Goal: Transaction & Acquisition: Purchase product/service

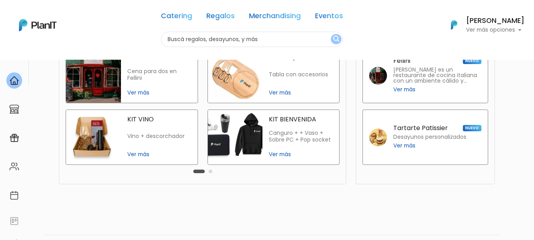
scroll to position [178, 0]
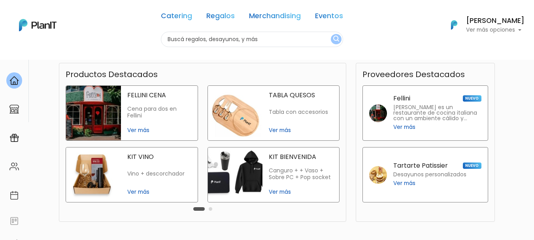
click at [256, 177] on img at bounding box center [235, 175] width 55 height 55
click at [289, 100] on div "TABLA QUESOS Tabla con accesorios Ver más" at bounding box center [301, 113] width 77 height 55
click at [121, 178] on div "KIT VINO Vino + descorchador Ver más" at bounding box center [159, 175] width 77 height 55
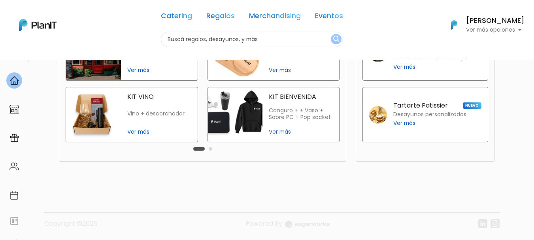
scroll to position [239, 0]
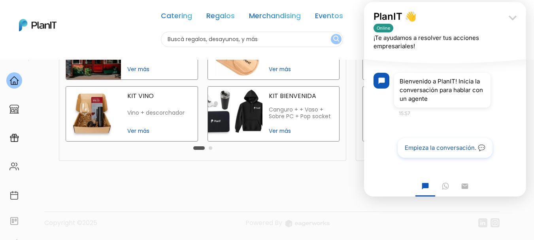
click at [513, 17] on icon "keyboard_arrow_down" at bounding box center [513, 18] width 16 height 16
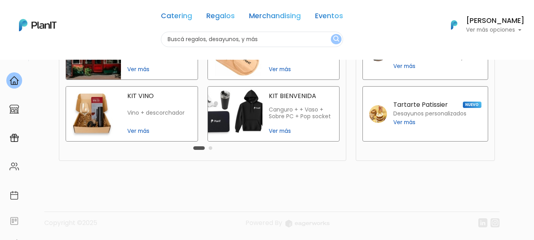
click at [400, 98] on div "Tartarte Patissier NUEVO Desayunos personalizados Ver más" at bounding box center [438, 114] width 88 height 42
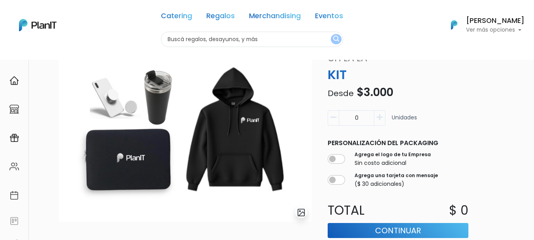
scroll to position [19, 0]
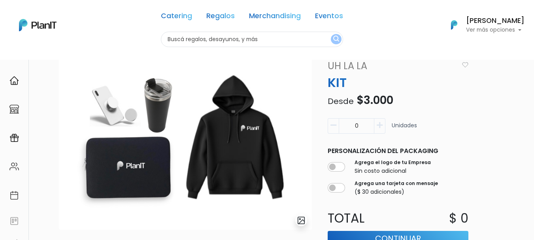
click at [133, 185] on img at bounding box center [185, 144] width 253 height 171
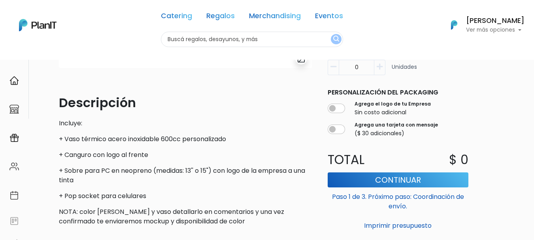
scroll to position [127, 0]
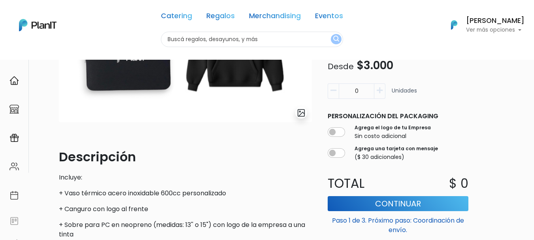
click at [382, 91] on icon "button" at bounding box center [380, 90] width 6 height 7
click at [379, 89] on icon "button" at bounding box center [380, 90] width 6 height 7
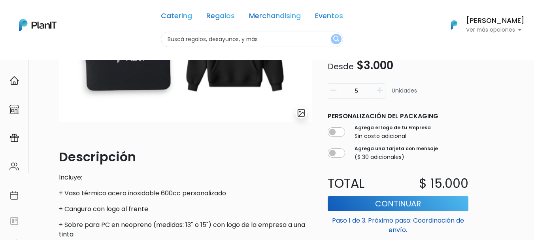
click at [379, 89] on icon "button" at bounding box center [380, 90] width 6 height 7
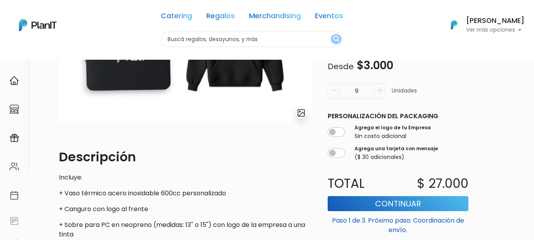
type input "10"
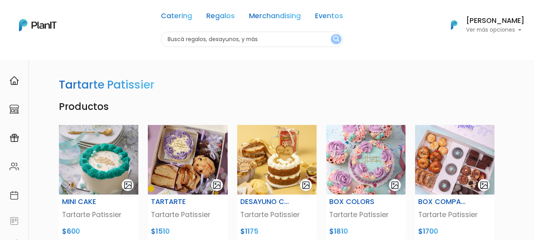
drag, startPoint x: 540, startPoint y: 66, endPoint x: 539, endPoint y: 51, distance: 15.8
click at [534, 51] on html "Catering Regalos Merchandising Eventos Catering Regalos Merchandising Eventos C…" at bounding box center [267, 120] width 534 height 240
click at [329, 15] on link "Eventos" at bounding box center [329, 17] width 28 height 9
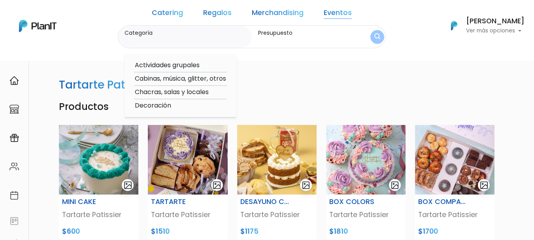
click at [168, 92] on option "Chacras, salas y locales" at bounding box center [180, 92] width 93 height 10
type input "Chacras, salas y locales"
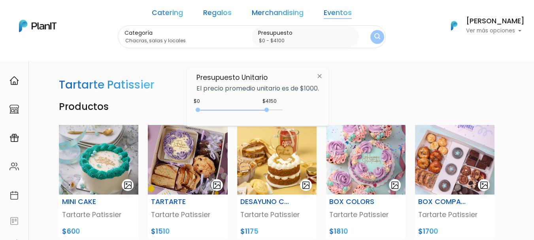
type input "$0 - $4050"
drag, startPoint x: 213, startPoint y: 108, endPoint x: 267, endPoint y: 110, distance: 53.4
click at [267, 110] on div at bounding box center [265, 110] width 4 height 4
click at [332, 104] on h4 "Productos" at bounding box center [277, 106] width 446 height 11
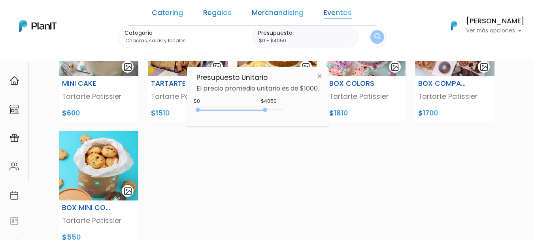
scroll to position [104, 0]
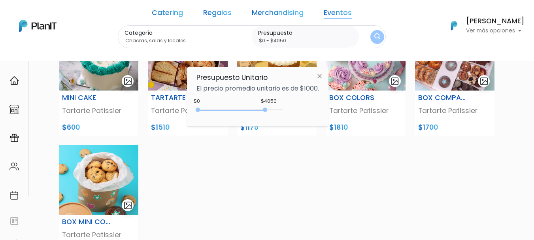
click at [375, 35] on img "submit" at bounding box center [378, 37] width 6 height 8
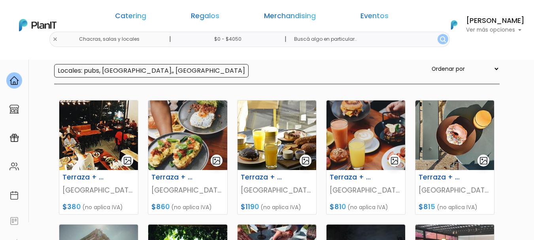
drag, startPoint x: 504, startPoint y: 736, endPoint x: 515, endPoint y: 731, distance: 12.8
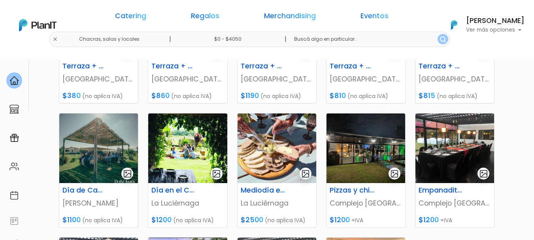
scroll to position [202, 0]
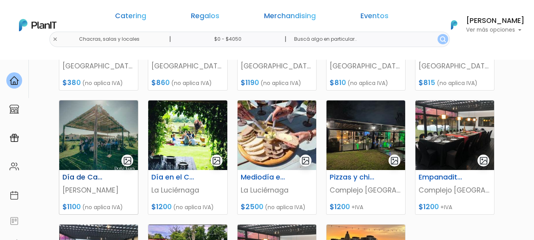
click at [99, 128] on img at bounding box center [98, 135] width 79 height 70
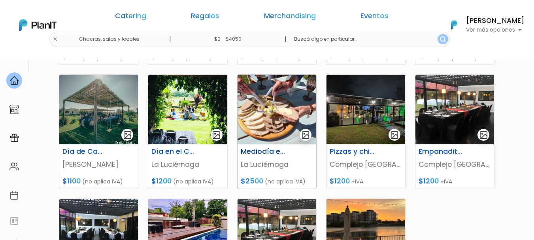
scroll to position [229, 0]
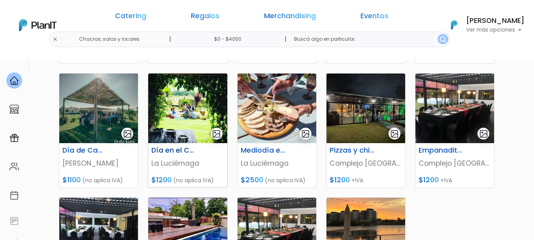
click at [175, 125] on img at bounding box center [187, 109] width 79 height 70
click at [372, 102] on img at bounding box center [366, 109] width 79 height 70
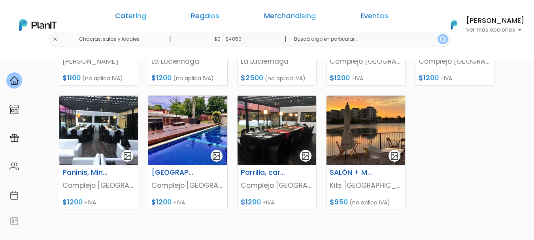
scroll to position [344, 0]
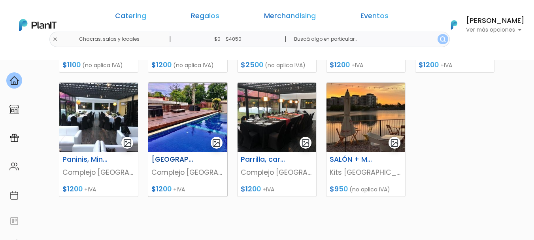
click at [195, 125] on img at bounding box center [187, 118] width 79 height 70
click at [374, 118] on img at bounding box center [366, 118] width 79 height 70
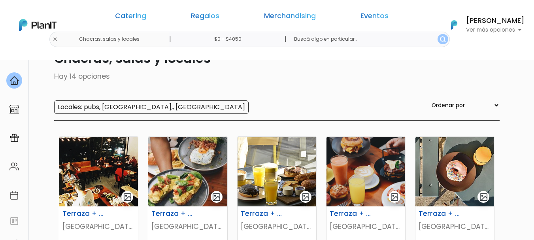
scroll to position [0, 0]
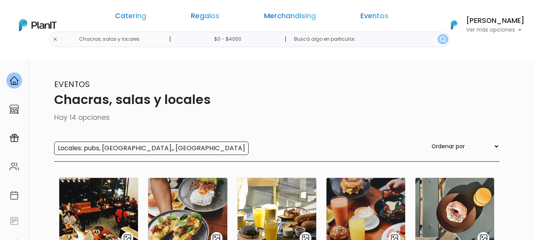
drag, startPoint x: 245, startPoint y: 39, endPoint x: 235, endPoint y: 40, distance: 10.3
click at [235, 40] on input "$0 - $4050" at bounding box center [229, 39] width 120 height 15
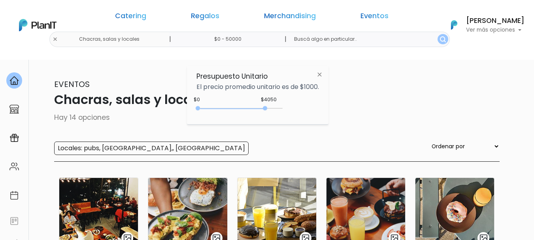
type input "$0 - 50000"
click at [439, 34] on button "submit" at bounding box center [444, 39] width 11 height 10
click at [440, 40] on img "submit" at bounding box center [443, 39] width 6 height 6
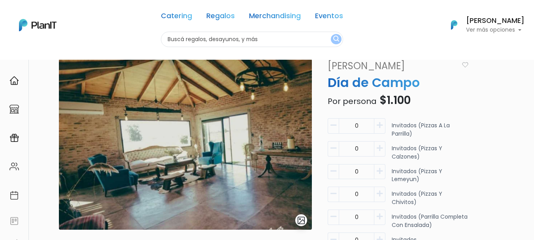
scroll to position [59, 0]
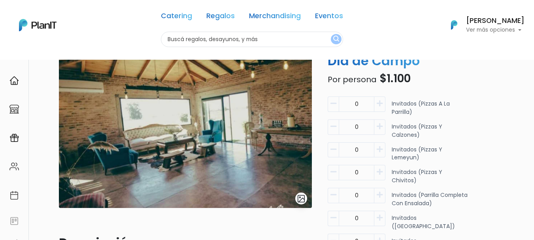
click at [378, 103] on icon "button" at bounding box center [380, 103] width 6 height 7
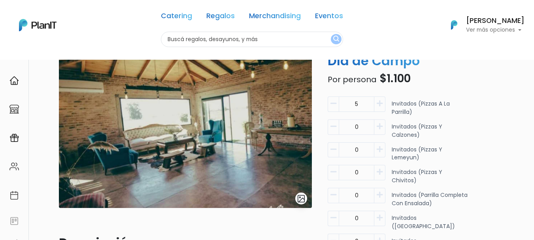
click at [378, 103] on icon "button" at bounding box center [380, 103] width 6 height 7
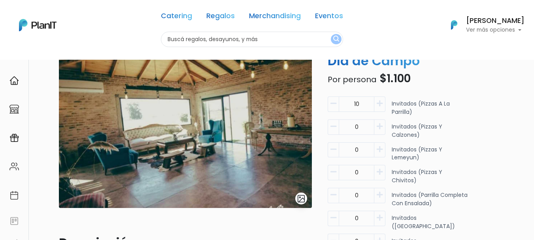
drag, startPoint x: 378, startPoint y: 103, endPoint x: 333, endPoint y: 103, distance: 44.7
click at [333, 103] on div "10" at bounding box center [357, 105] width 58 height 17
click at [333, 103] on icon "button" at bounding box center [334, 103] width 6 height 7
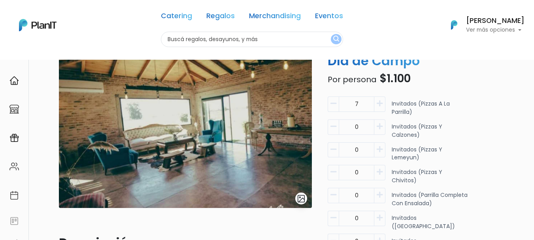
click at [333, 103] on icon "button" at bounding box center [334, 103] width 6 height 7
click at [334, 103] on icon "button" at bounding box center [334, 103] width 6 height 7
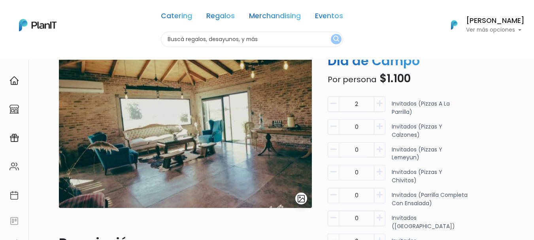
click at [334, 103] on icon "button" at bounding box center [334, 103] width 6 height 7
type input "0"
click at [334, 103] on icon "button" at bounding box center [334, 103] width 6 height 7
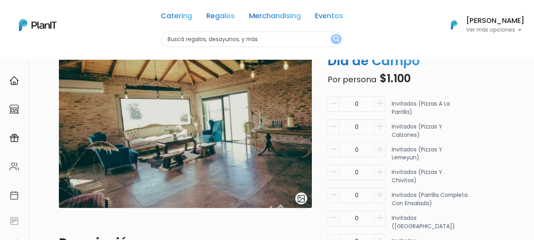
click at [302, 143] on img at bounding box center [185, 122] width 253 height 171
click at [302, 196] on img "submit" at bounding box center [301, 198] width 9 height 9
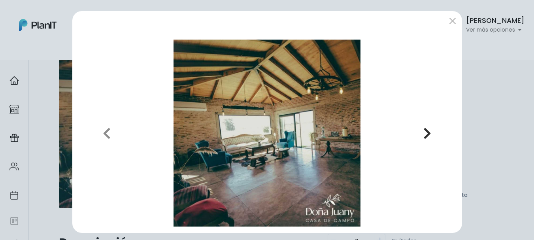
click at [424, 131] on icon "button" at bounding box center [428, 133] width 8 height 13
click at [426, 131] on icon "button" at bounding box center [428, 133] width 8 height 13
click at [103, 131] on icon "button" at bounding box center [107, 133] width 8 height 13
click at [447, 21] on button "submit" at bounding box center [453, 21] width 13 height 13
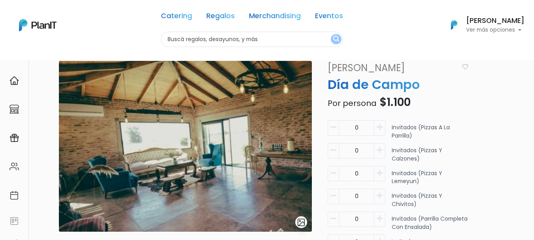
scroll to position [0, 0]
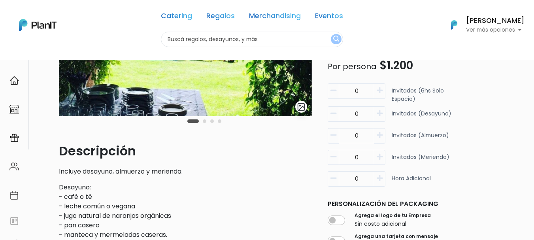
scroll to position [76, 0]
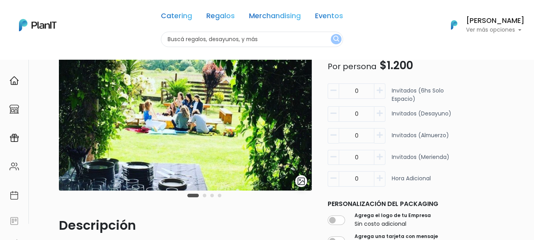
drag, startPoint x: 537, startPoint y: 51, endPoint x: 540, endPoint y: 68, distance: 17.3
click at [534, 68] on html "Catering Regalos Merchandising Eventos Catering Regalos Merchandising Eventos C…" at bounding box center [267, 44] width 534 height 240
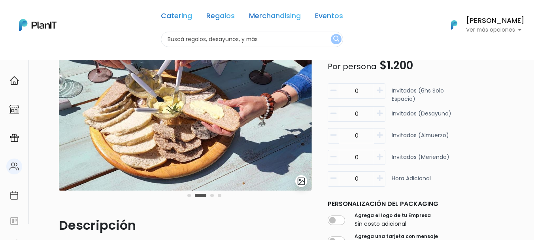
drag, startPoint x: 174, startPoint y: 161, endPoint x: 0, endPoint y: 170, distance: 173.9
click at [0, 164] on body "Catering Regalos Merchandising Eventos Catering Regalos Merchandising Eventos C…" at bounding box center [267, 44] width 534 height 240
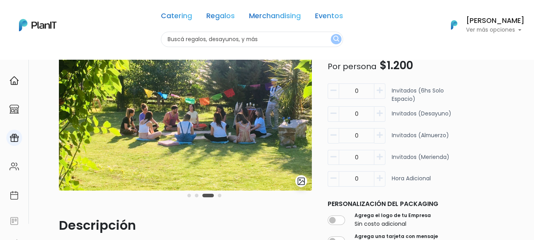
drag, startPoint x: 293, startPoint y: 150, endPoint x: 22, endPoint y: 148, distance: 271.4
click at [22, 148] on body "Catering Regalos Merchandising Eventos Catering Regalos Merchandising Eventos C…" at bounding box center [267, 44] width 534 height 240
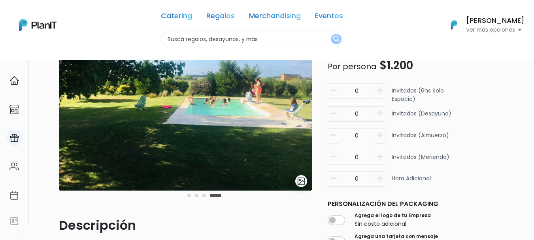
drag, startPoint x: 270, startPoint y: 142, endPoint x: 0, endPoint y: 142, distance: 270.2
click at [0, 142] on body "Catering Regalos Merchandising Eventos Catering Regalos Merchandising Eventos C…" at bounding box center [267, 44] width 534 height 240
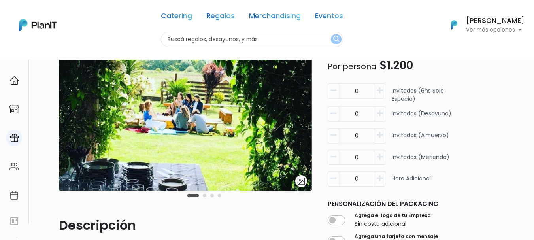
drag, startPoint x: 248, startPoint y: 143, endPoint x: 0, endPoint y: 142, distance: 248.4
click at [0, 142] on body "Catering Regalos Merchandising Eventos Catering Regalos Merchandising Eventos C…" at bounding box center [267, 44] width 534 height 240
drag, startPoint x: 293, startPoint y: 137, endPoint x: 73, endPoint y: 135, distance: 220.3
click at [73, 135] on img at bounding box center [185, 105] width 253 height 171
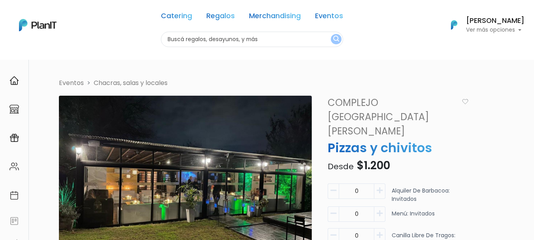
scroll to position [78, 0]
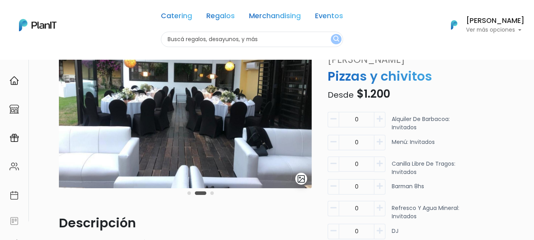
drag, startPoint x: 248, startPoint y: 132, endPoint x: 69, endPoint y: 134, distance: 179.6
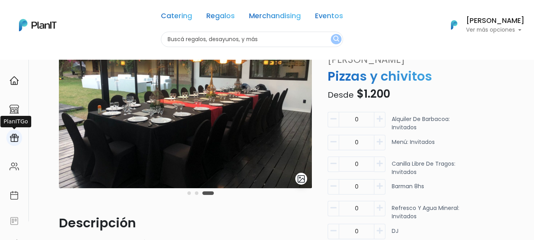
drag, startPoint x: 253, startPoint y: 122, endPoint x: 15, endPoint y: 134, distance: 238.0
click at [15, 134] on body "Catering Regalos Merchandising Eventos Catering Regalos Merchandising Eventos C…" at bounding box center [267, 42] width 534 height 240
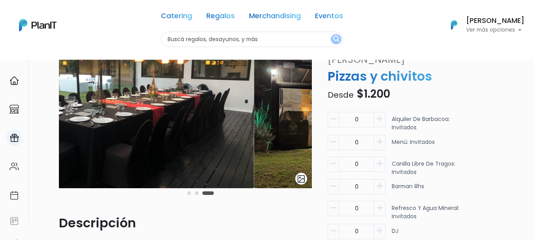
drag, startPoint x: 266, startPoint y: 130, endPoint x: 24, endPoint y: 140, distance: 242.7
click at [24, 140] on body "Catering Regalos Merchandising Eventos Catering Regalos Merchandising Eventos C…" at bounding box center [267, 42] width 534 height 240
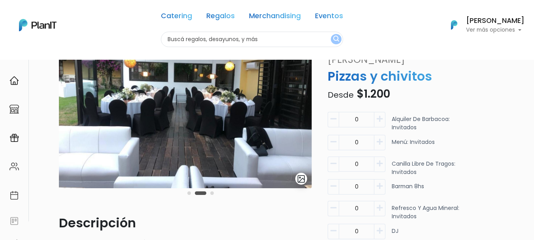
drag, startPoint x: 288, startPoint y: 132, endPoint x: 41, endPoint y: 131, distance: 247.6
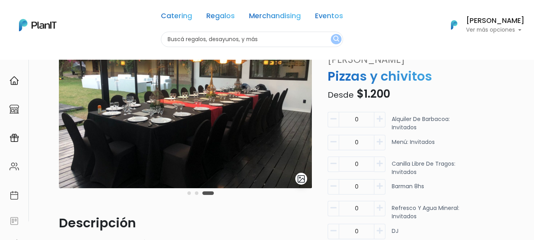
drag, startPoint x: 261, startPoint y: 122, endPoint x: 125, endPoint y: 128, distance: 135.4
click at [0, 131] on body "Catering Regalos Merchandising Eventos Catering Regalos Merchandising Eventos C…" at bounding box center [267, 42] width 534 height 240
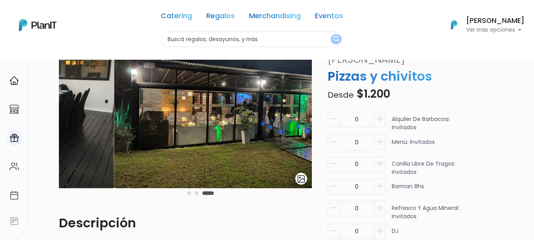
drag, startPoint x: 273, startPoint y: 116, endPoint x: 12, endPoint y: 129, distance: 261.0
click at [12, 129] on body "Catering Regalos Merchandising Eventos Catering Regalos Merchandising Eventos C…" at bounding box center [267, 42] width 534 height 240
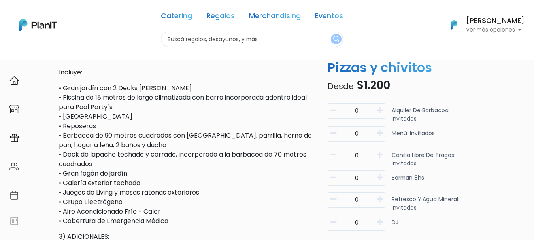
scroll to position [377, 0]
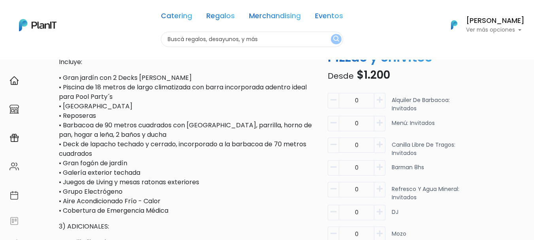
click at [381, 123] on icon "button" at bounding box center [380, 122] width 6 height 7
click at [382, 123] on icon "button" at bounding box center [380, 122] width 6 height 7
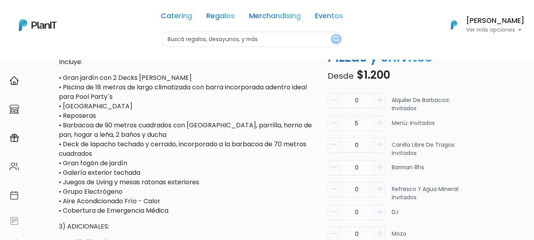
drag, startPoint x: 363, startPoint y: 123, endPoint x: 352, endPoint y: 122, distance: 11.1
click at [352, 108] on input "5" at bounding box center [357, 100] width 36 height 15
type input "50"
click at [381, 144] on icon "button" at bounding box center [380, 144] width 6 height 7
drag, startPoint x: 362, startPoint y: 143, endPoint x: 346, endPoint y: 143, distance: 15.8
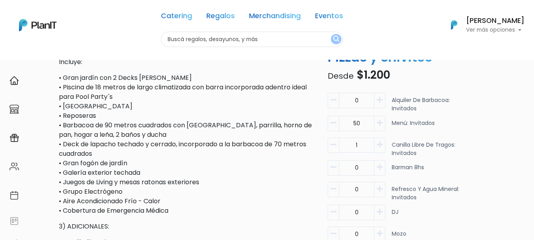
click at [346, 108] on input "1" at bounding box center [357, 100] width 36 height 15
type input "50"
click at [383, 167] on icon "button" at bounding box center [380, 167] width 6 height 7
type input "2"
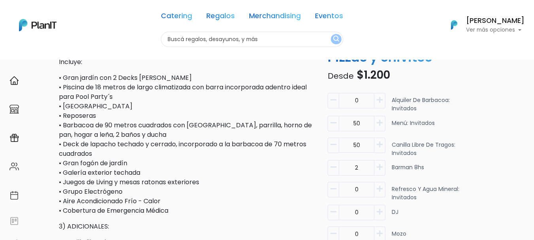
drag, startPoint x: 368, startPoint y: 190, endPoint x: 337, endPoint y: 189, distance: 31.3
click at [337, 189] on div "0" at bounding box center [357, 190] width 58 height 17
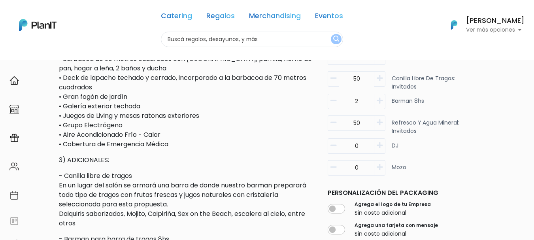
scroll to position [477, 0]
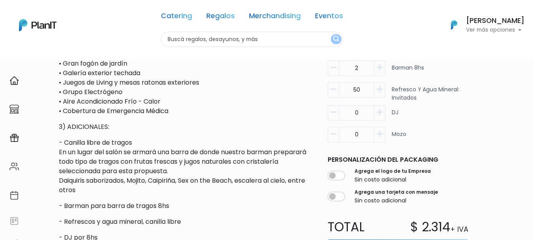
type input "50"
drag, startPoint x: 364, startPoint y: 112, endPoint x: 352, endPoint y: 111, distance: 11.9
click at [352, 9] on input "0" at bounding box center [357, 0] width 36 height 15
click at [446, 116] on div "0 DJ" at bounding box center [398, 116] width 141 height 22
click at [380, 133] on icon "button" at bounding box center [380, 133] width 6 height 7
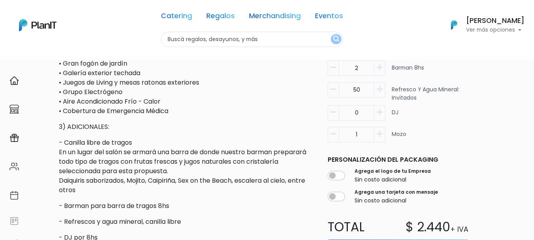
click at [380, 133] on icon "button" at bounding box center [380, 133] width 6 height 7
type input "2"
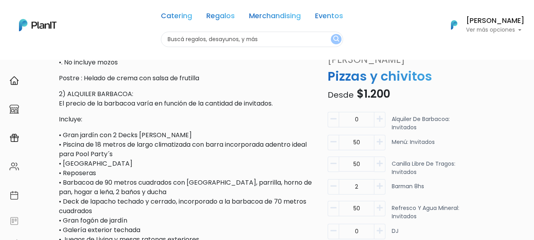
scroll to position [318, 0]
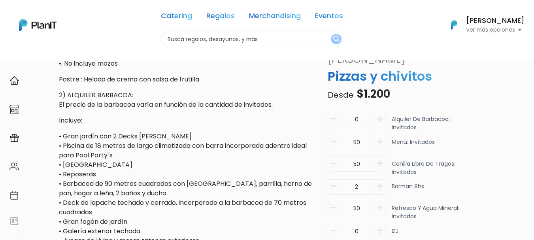
click at [381, 116] on icon "button" at bounding box center [380, 119] width 6 height 7
drag, startPoint x: 370, startPoint y: 106, endPoint x: 336, endPoint y: 102, distance: 34.2
click at [336, 112] on div "1" at bounding box center [357, 120] width 58 height 17
type input "50"
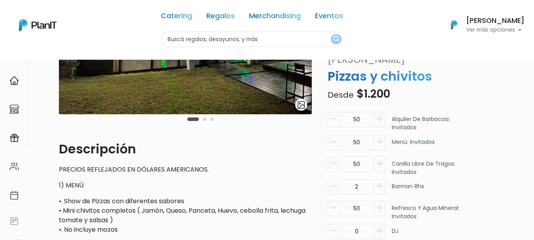
scroll to position [51, 0]
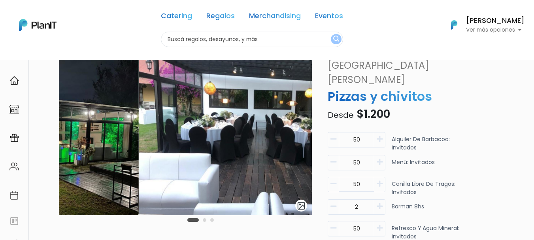
drag, startPoint x: 253, startPoint y: 138, endPoint x: 74, endPoint y: 135, distance: 179.2
click at [74, 135] on img at bounding box center [12, 129] width 253 height 171
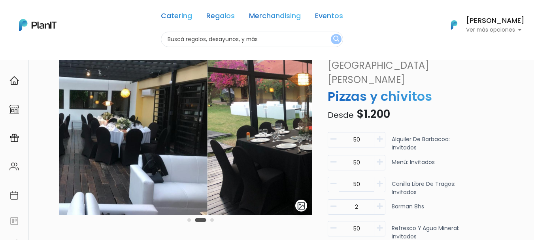
drag, startPoint x: 137, startPoint y: 152, endPoint x: 52, endPoint y: 150, distance: 84.7
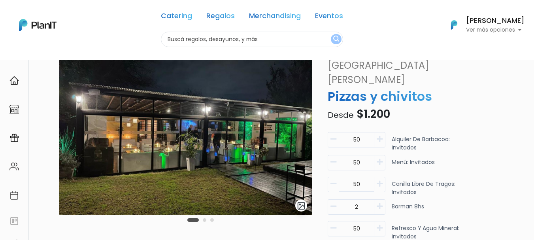
drag, startPoint x: 246, startPoint y: 163, endPoint x: 121, endPoint y: 153, distance: 125.8
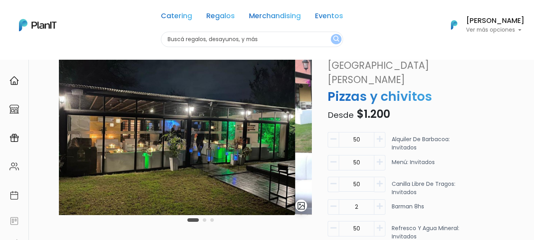
drag, startPoint x: 239, startPoint y: 158, endPoint x: 89, endPoint y: 157, distance: 149.5
click at [89, 157] on img at bounding box center [168, 129] width 253 height 171
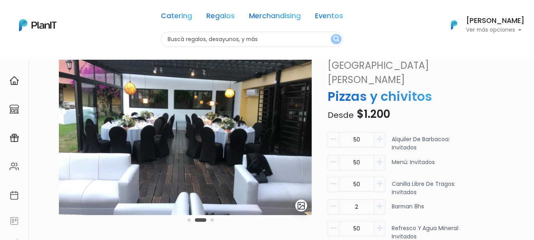
drag, startPoint x: 284, startPoint y: 157, endPoint x: 49, endPoint y: 148, distance: 234.3
drag, startPoint x: 223, startPoint y: 153, endPoint x: 33, endPoint y: 126, distance: 192.1
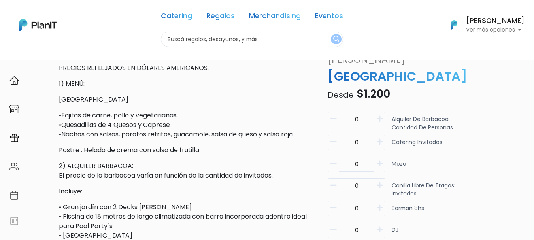
scroll to position [257, 0]
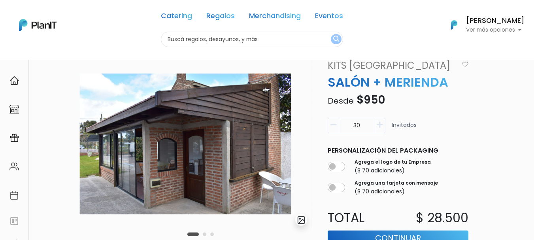
scroll to position [74, 0]
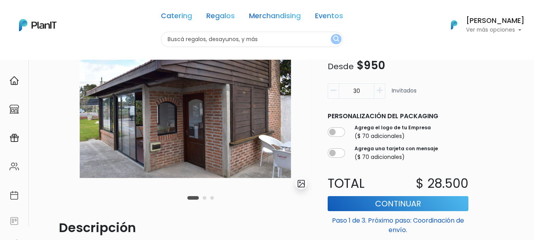
click at [534, 74] on html "Catering Regalos Merchandising Eventos Catering Regalos Merchandising Eventos C…" at bounding box center [267, 46] width 534 height 240
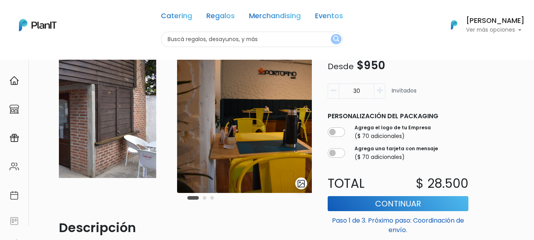
drag, startPoint x: 244, startPoint y: 130, endPoint x: 100, endPoint y: 130, distance: 143.6
click at [101, 130] on img at bounding box center [50, 107] width 253 height 171
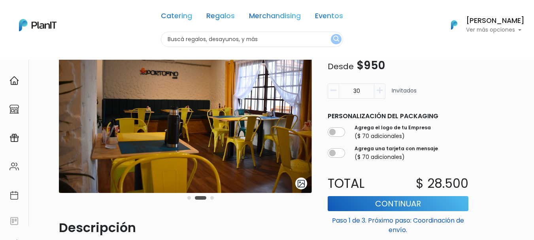
drag, startPoint x: 276, startPoint y: 121, endPoint x: 64, endPoint y: 116, distance: 211.3
click at [71, 117] on img at bounding box center [185, 107] width 253 height 171
drag, startPoint x: 306, startPoint y: 110, endPoint x: 104, endPoint y: 110, distance: 202.1
click at [104, 110] on img at bounding box center [185, 107] width 253 height 171
click at [212, 199] on button "Carousel Page 3" at bounding box center [212, 198] width 4 height 4
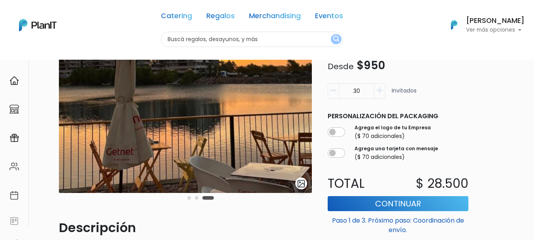
click at [199, 198] on div "Carousel Pagination" at bounding box center [201, 197] width 30 height 9
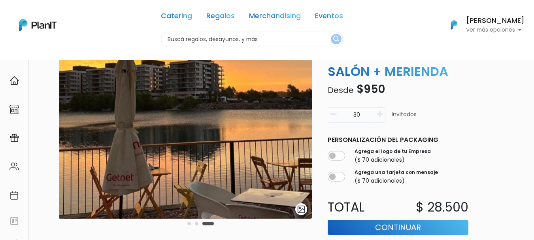
scroll to position [47, 0]
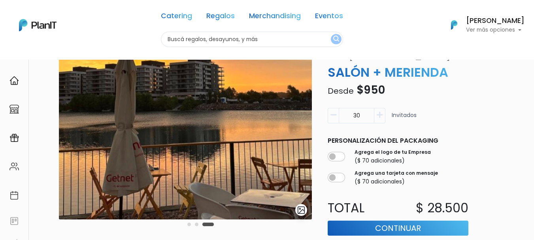
click at [379, 115] on icon "button" at bounding box center [380, 115] width 6 height 7
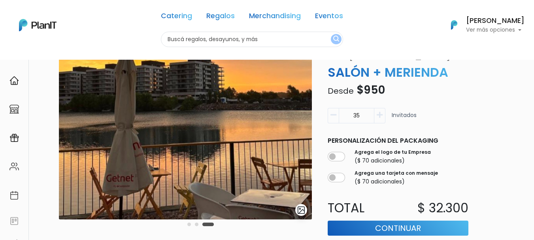
click at [379, 115] on icon "button" at bounding box center [380, 115] width 6 height 7
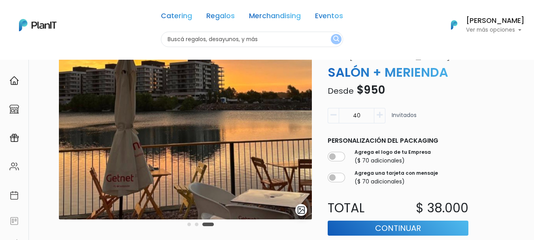
click at [379, 115] on icon "button" at bounding box center [380, 115] width 6 height 7
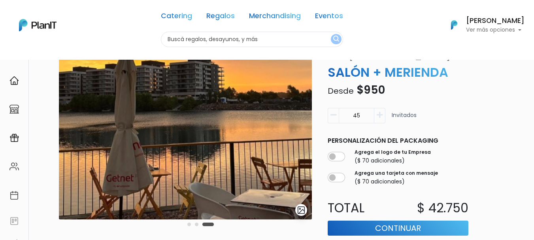
click at [379, 115] on icon "button" at bounding box center [380, 115] width 6 height 7
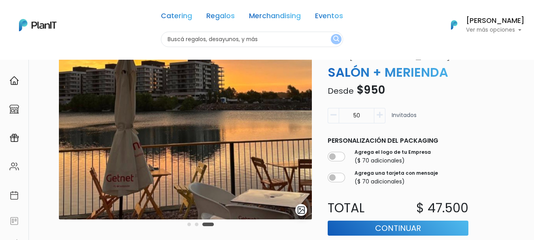
click at [379, 115] on icon "button" at bounding box center [380, 115] width 6 height 7
click at [329, 118] on button "button" at bounding box center [333, 115] width 11 height 15
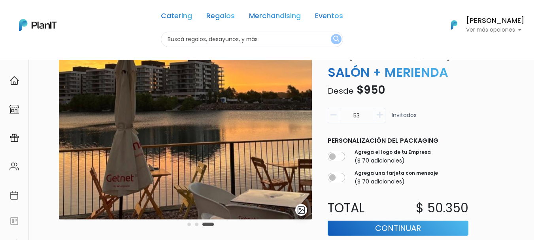
click at [329, 117] on button "button" at bounding box center [333, 115] width 11 height 15
click at [330, 117] on button "button" at bounding box center [333, 115] width 11 height 15
type input "50"
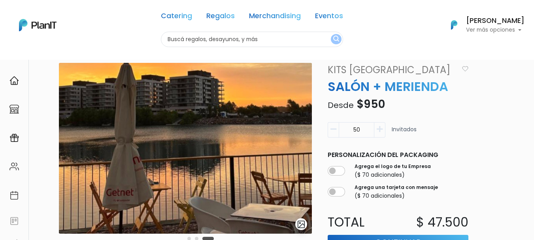
scroll to position [32, 0]
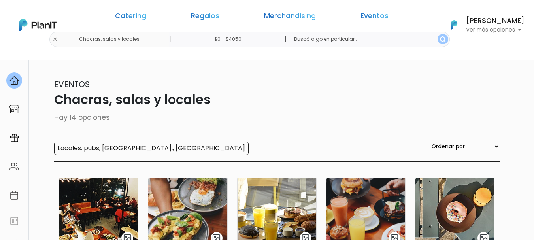
drag, startPoint x: 254, startPoint y: 39, endPoint x: 238, endPoint y: 39, distance: 16.2
click at [238, 39] on input "$0 - $4050" at bounding box center [229, 39] width 120 height 15
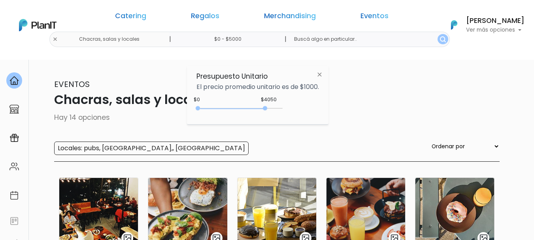
type input "$0 - $5000"
click at [439, 34] on button "submit" at bounding box center [444, 39] width 11 height 10
click at [440, 40] on img "submit" at bounding box center [443, 39] width 6 height 6
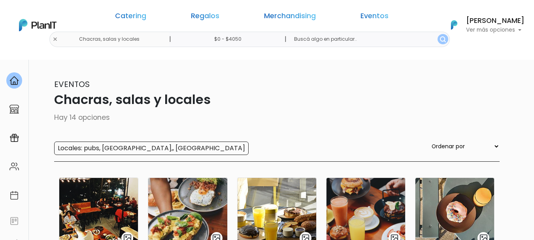
click at [467, 144] on select "Ordenar por Menor Precio Mayor Precio Reviews Últimos ingresos" at bounding box center [465, 146] width 70 height 9
select select "2"
click at [446, 142] on select "Ordenar por Menor Precio Mayor Precio Reviews Últimos ingresos" at bounding box center [465, 146] width 70 height 9
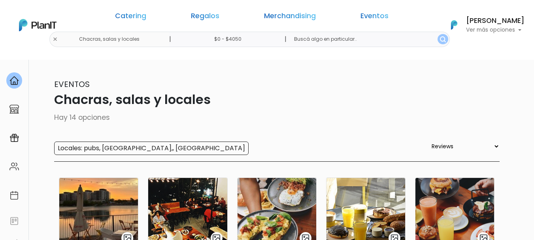
select select "2"
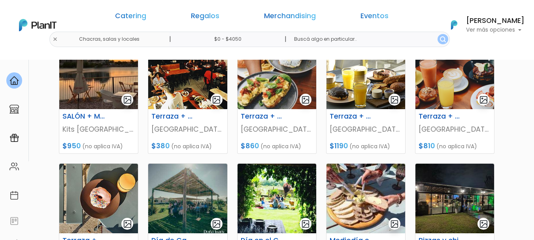
scroll to position [83, 0]
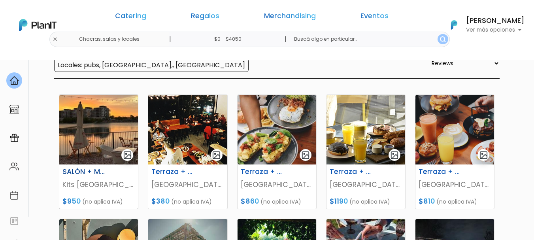
click at [119, 127] on img at bounding box center [98, 130] width 79 height 70
click at [361, 15] on link "Eventos" at bounding box center [375, 17] width 28 height 9
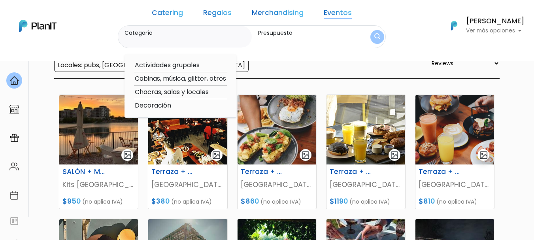
click at [174, 105] on option "Decoración" at bounding box center [180, 106] width 93 height 10
type input "Decoración"
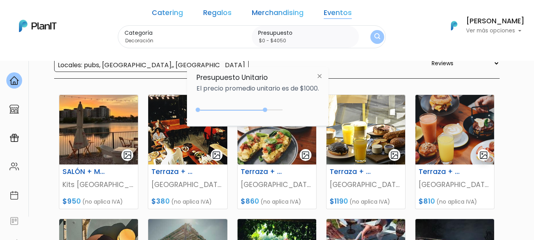
drag, startPoint x: 296, startPoint y: 41, endPoint x: 271, endPoint y: 40, distance: 24.5
click at [271, 40] on input "$0 - $4050" at bounding box center [307, 41] width 98 height 8
type input "$0 - 1500"
click at [371, 30] on button "submit" at bounding box center [378, 37] width 14 height 14
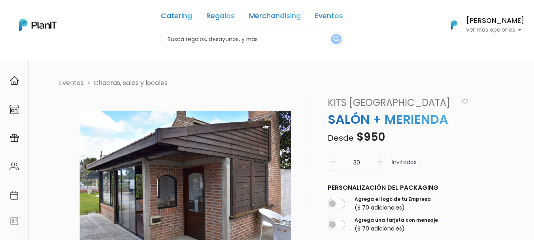
click at [338, 102] on link "Kits [GEOGRAPHIC_DATA]" at bounding box center [392, 103] width 138 height 14
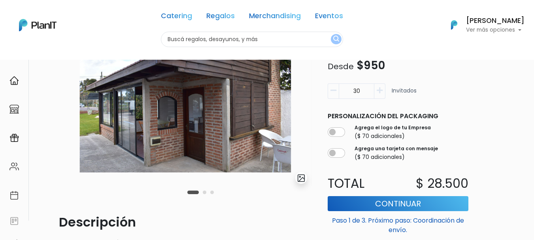
scroll to position [64, 0]
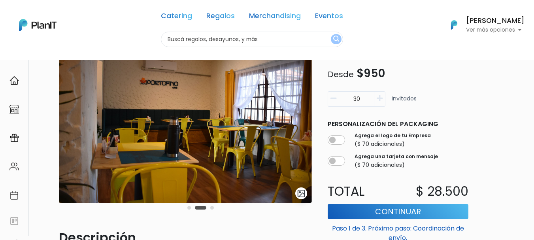
drag, startPoint x: 260, startPoint y: 155, endPoint x: 31, endPoint y: 144, distance: 229.7
click at [33, 144] on div "Volver Eventos [GEOGRAPHIC_DATA], salas y locales slide 3 of 3 Descripción Cont…" at bounding box center [267, 220] width 475 height 448
click at [173, 85] on img at bounding box center [185, 117] width 253 height 171
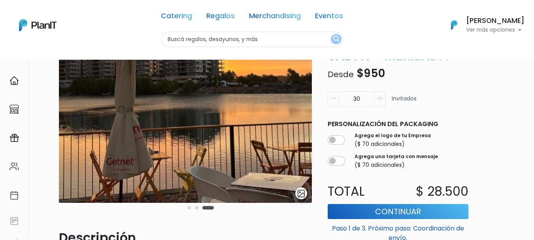
drag, startPoint x: 265, startPoint y: 115, endPoint x: 218, endPoint y: 131, distance: 49.5
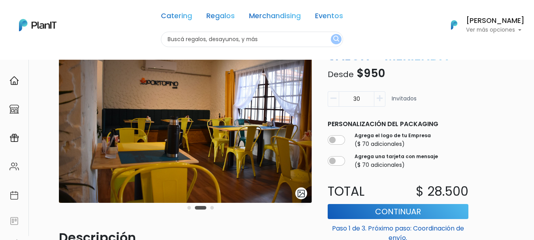
drag, startPoint x: 113, startPoint y: 131, endPoint x: 328, endPoint y: 130, distance: 214.8
click at [328, 130] on div "Eventos Chacras, salas y locales slide 3 of 3 Descripción Contamos con salón pr…" at bounding box center [279, 186] width 451 height 343
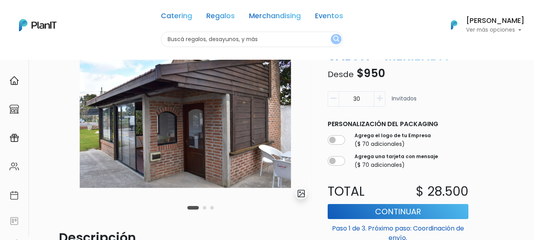
drag, startPoint x: 133, startPoint y: 136, endPoint x: 357, endPoint y: 140, distance: 224.3
click at [357, 140] on div "Eventos Chacras, salas y locales slide 2 of 3 Descripción Contamos con salón pr…" at bounding box center [279, 186] width 451 height 343
click at [333, 140] on input "checkbox" at bounding box center [336, 139] width 17 height 9
checkbox input "true"
click at [330, 161] on input "checkbox" at bounding box center [336, 160] width 17 height 9
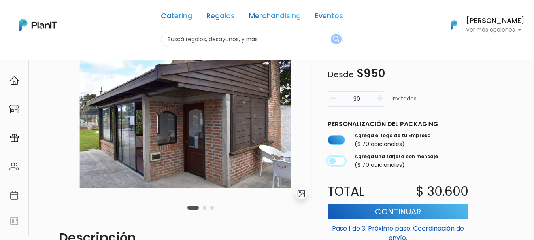
checkbox input "true"
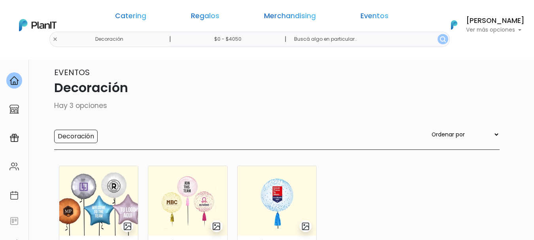
scroll to position [7, 0]
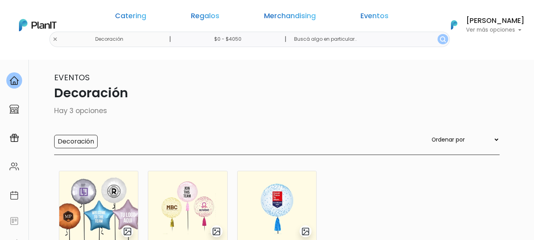
drag, startPoint x: 255, startPoint y: 38, endPoint x: 238, endPoint y: 40, distance: 17.0
click at [238, 40] on input "$0 - $4050" at bounding box center [229, 39] width 120 height 15
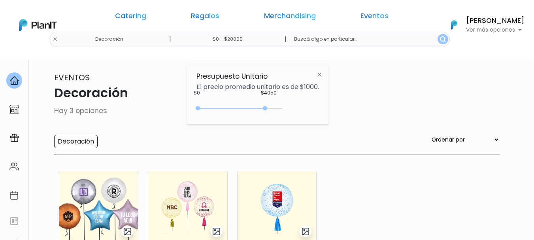
type input "$0 - $20000"
click at [440, 38] on img "submit" at bounding box center [443, 39] width 6 height 6
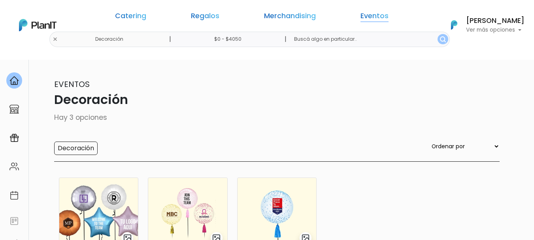
click at [361, 13] on link "Eventos" at bounding box center [375, 17] width 28 height 9
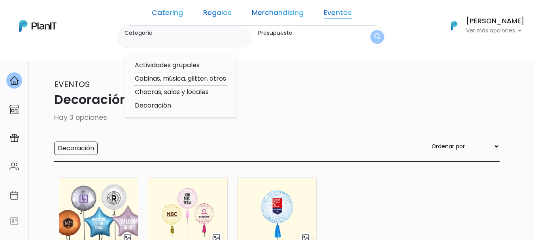
click at [186, 79] on option "Cabinas, música, glitter, otros" at bounding box center [180, 79] width 93 height 10
type input "Cabinas, música, glitter, otros"
type input "$0 - $4050"
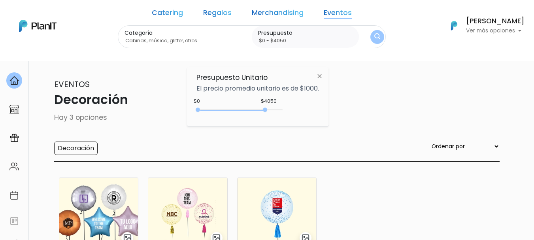
click at [375, 36] on img "submit" at bounding box center [378, 37] width 6 height 8
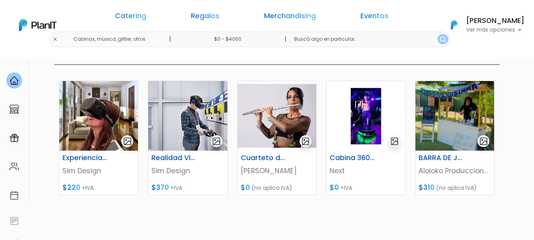
scroll to position [96, 0]
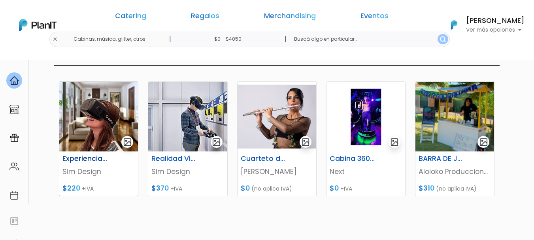
click at [90, 117] on img at bounding box center [98, 117] width 79 height 70
click at [288, 116] on img at bounding box center [277, 117] width 79 height 70
click at [373, 124] on img at bounding box center [366, 117] width 79 height 70
click at [271, 15] on link "Merchandising" at bounding box center [290, 17] width 52 height 9
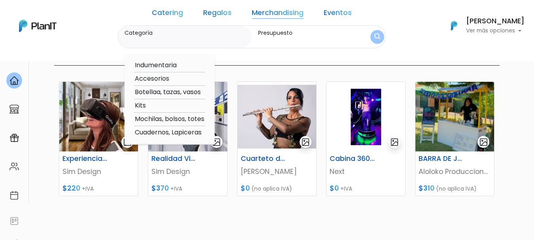
click at [173, 65] on option "Indumentaria" at bounding box center [169, 66] width 71 height 10
type input "Indumentaria"
type input "$0 - $4050"
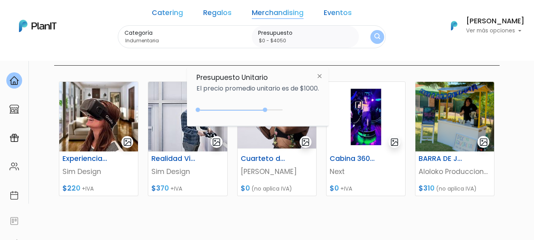
click at [371, 36] on button "submit" at bounding box center [378, 37] width 14 height 14
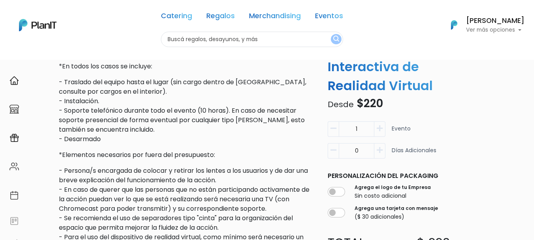
scroll to position [401, 0]
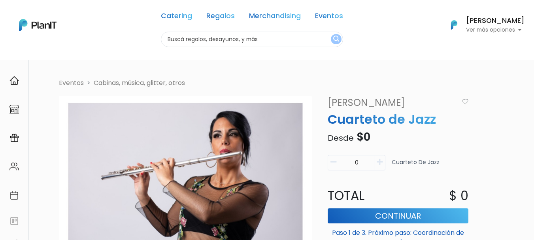
click at [379, 161] on icon "button" at bounding box center [380, 162] width 6 height 7
type input "1"
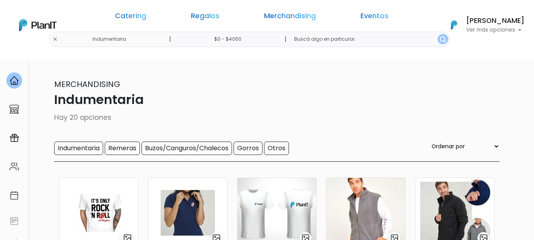
drag, startPoint x: 256, startPoint y: 40, endPoint x: 239, endPoint y: 40, distance: 16.2
click at [239, 40] on input "$0 - $4050" at bounding box center [229, 39] width 120 height 15
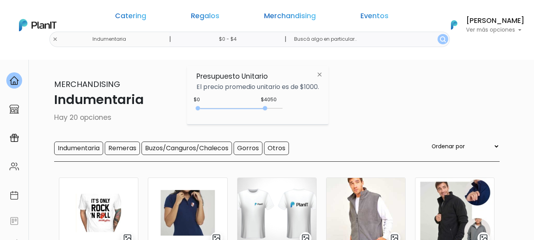
click at [439, 34] on button "submit" at bounding box center [444, 39] width 11 height 10
type input "$0 - $5000"
click at [440, 37] on img "submit" at bounding box center [443, 39] width 6 height 6
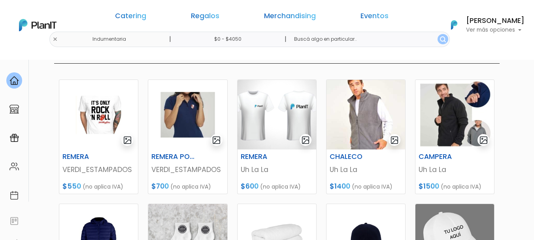
drag, startPoint x: 535, startPoint y: 49, endPoint x: 121, endPoint y: 52, distance: 413.4
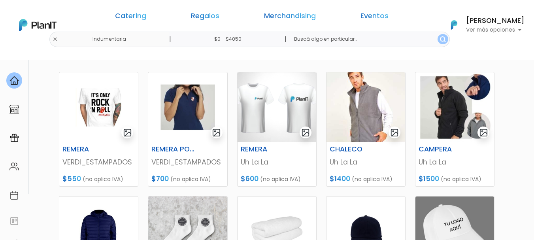
drag, startPoint x: 505, startPoint y: 755, endPoint x: 916, endPoint y: 780, distance: 412.1
click at [448, 108] on img at bounding box center [455, 107] width 79 height 70
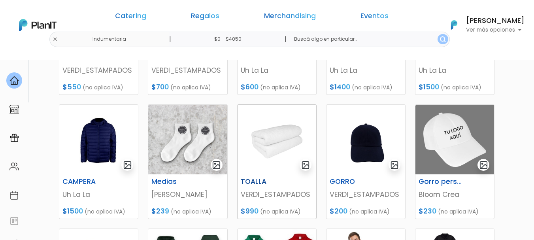
scroll to position [200, 0]
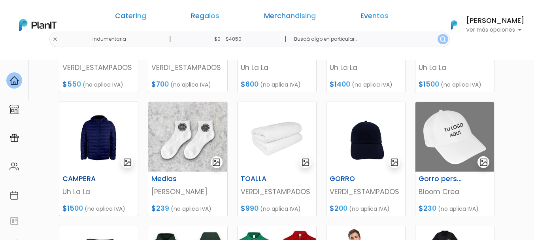
click at [94, 136] on img at bounding box center [98, 137] width 79 height 70
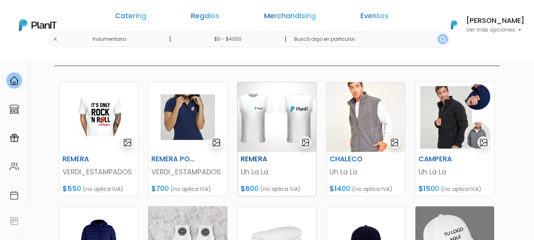
scroll to position [99, 0]
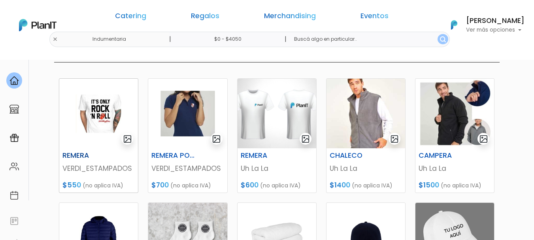
click at [94, 122] on img at bounding box center [98, 114] width 79 height 70
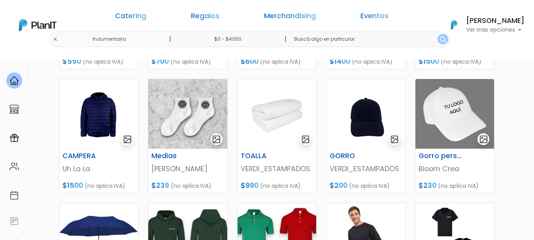
scroll to position [224, 0]
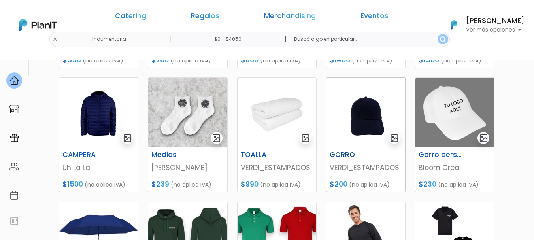
click at [365, 125] on img at bounding box center [366, 113] width 79 height 70
click at [451, 110] on img at bounding box center [455, 113] width 79 height 70
click at [377, 121] on img at bounding box center [366, 113] width 79 height 70
click at [286, 15] on link "Merchandising" at bounding box center [290, 17] width 52 height 9
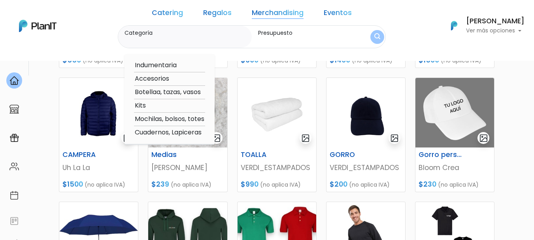
click at [286, 15] on link "Merchandising" at bounding box center [278, 13] width 52 height 9
click at [169, 118] on option "Mochilas, bolsos, totes" at bounding box center [169, 119] width 71 height 10
type input "Mochilas, bolsos, totes"
type input "$0 - $4050"
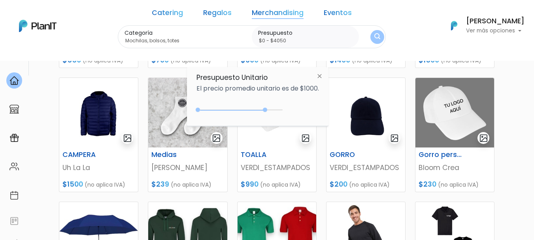
click at [375, 33] on img "submit" at bounding box center [378, 37] width 6 height 8
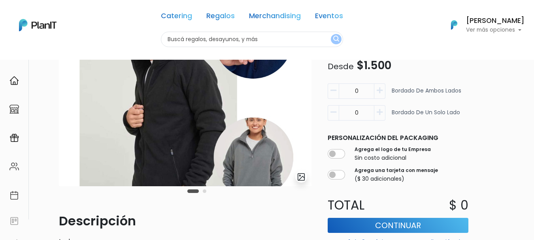
scroll to position [80, 0]
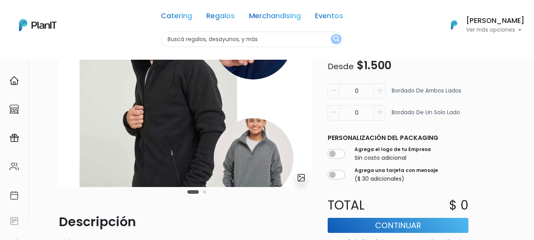
click at [180, 148] on img at bounding box center [185, 101] width 253 height 171
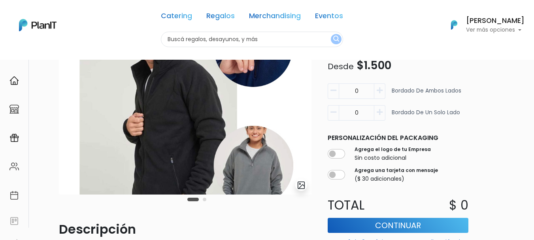
scroll to position [74, 0]
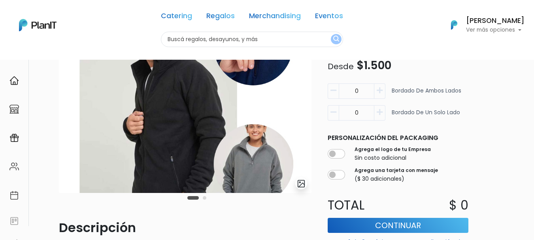
click at [205, 198] on button "Carousel Page 2" at bounding box center [205, 198] width 4 height 4
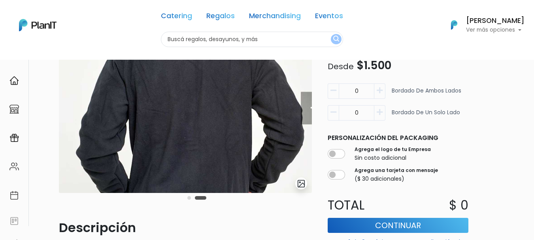
click at [205, 198] on button "Carousel Page 2 (Current Slide)" at bounding box center [200, 198] width 11 height 4
click at [186, 198] on div "Carousel Pagination" at bounding box center [197, 197] width 23 height 9
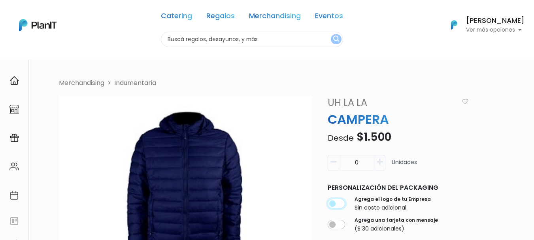
click at [332, 202] on input "checkbox" at bounding box center [336, 203] width 17 height 9
checkbox input "true"
click at [381, 159] on icon "button" at bounding box center [380, 162] width 6 height 7
click at [379, 159] on icon "button" at bounding box center [380, 162] width 6 height 7
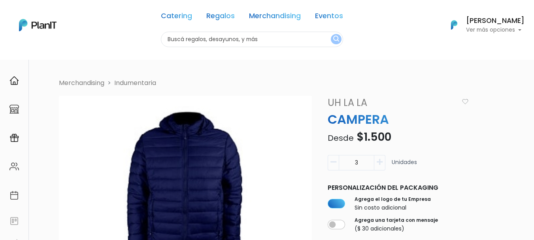
click at [380, 161] on icon "button" at bounding box center [380, 162] width 6 height 7
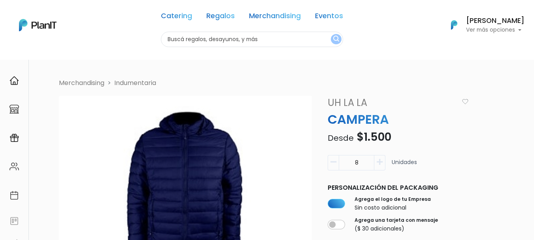
click at [380, 161] on icon "button" at bounding box center [380, 162] width 6 height 7
type input "10"
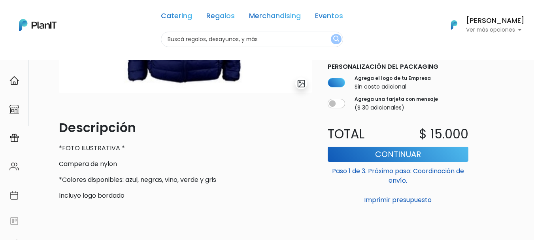
scroll to position [174, 0]
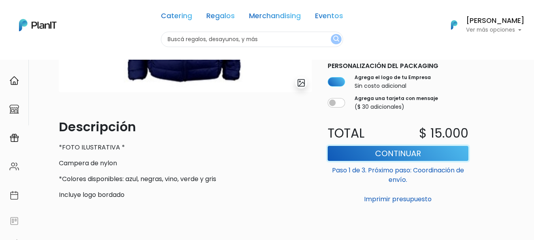
click at [398, 149] on button "Continuar" at bounding box center [398, 153] width 141 height 15
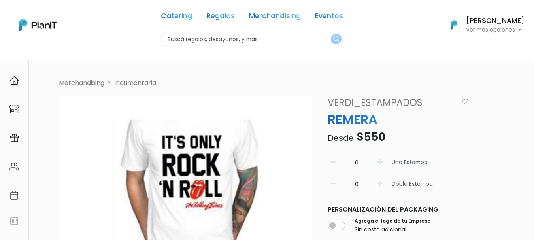
click at [382, 161] on icon "button" at bounding box center [380, 162] width 6 height 7
click at [328, 164] on button "button" at bounding box center [333, 162] width 11 height 15
type input "0"
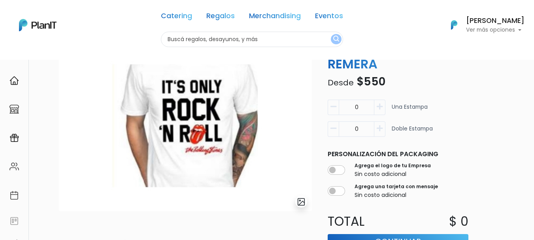
scroll to position [6, 0]
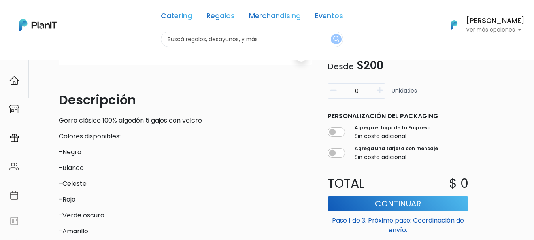
scroll to position [190, 0]
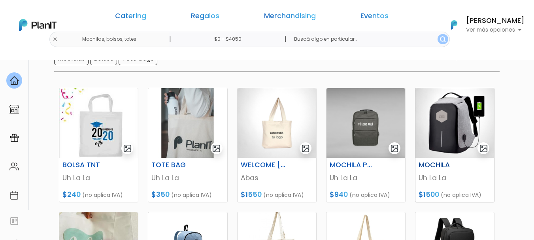
scroll to position [92, 0]
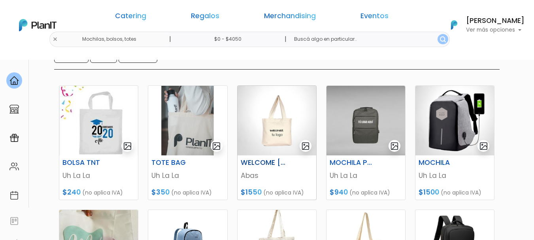
click at [278, 126] on img at bounding box center [277, 121] width 79 height 70
click at [200, 117] on img at bounding box center [187, 121] width 79 height 70
click at [117, 118] on img at bounding box center [98, 121] width 79 height 70
click at [193, 118] on img at bounding box center [187, 121] width 79 height 70
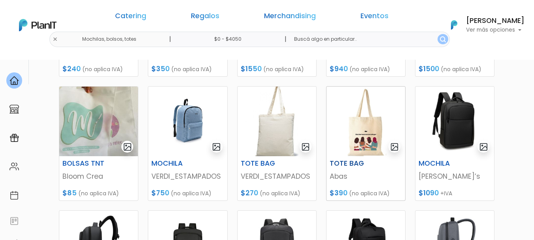
scroll to position [217, 0]
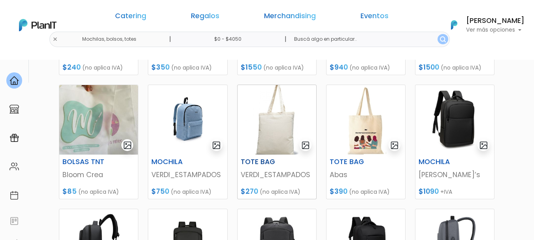
click at [276, 137] on img at bounding box center [277, 120] width 79 height 70
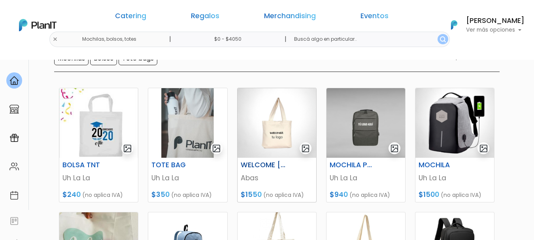
scroll to position [89, 0]
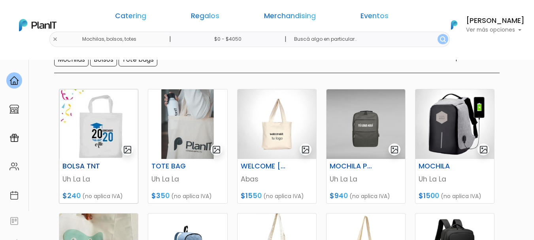
click at [95, 146] on img at bounding box center [98, 124] width 79 height 70
click at [189, 126] on img at bounding box center [187, 124] width 79 height 70
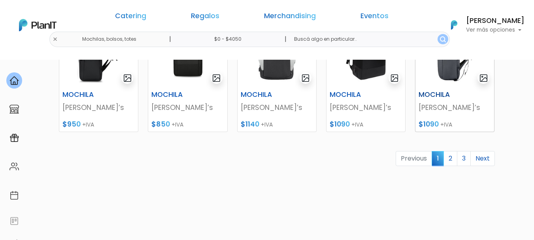
scroll to position [392, 0]
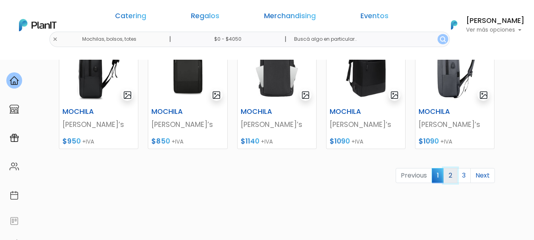
click at [449, 175] on link "2" at bounding box center [451, 175] width 14 height 15
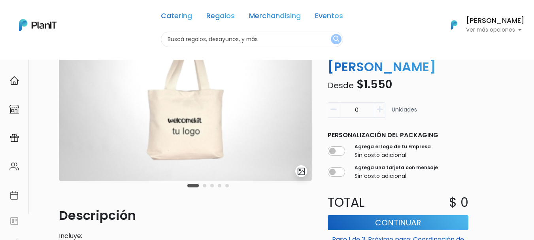
scroll to position [41, 0]
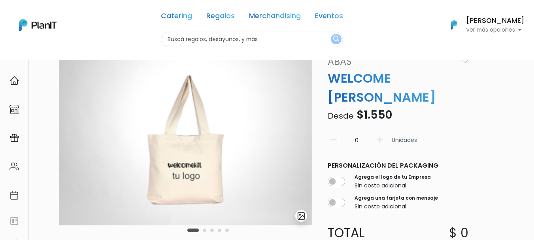
click at [204, 230] on button "Carousel Page 2" at bounding box center [205, 231] width 4 height 4
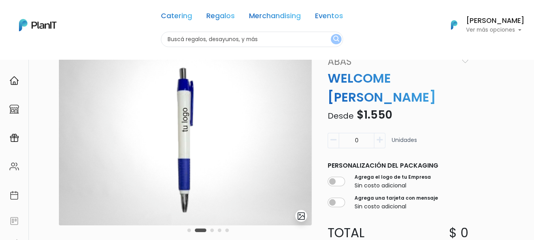
click at [212, 230] on button "Carousel Page 3" at bounding box center [212, 231] width 4 height 4
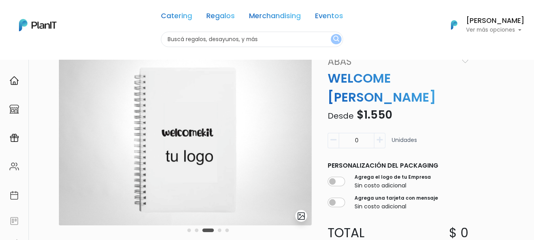
click at [218, 230] on button "Carousel Page 4" at bounding box center [220, 231] width 4 height 4
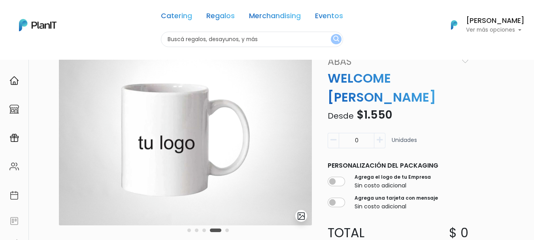
click at [227, 231] on button "Carousel Page 5" at bounding box center [227, 231] width 4 height 4
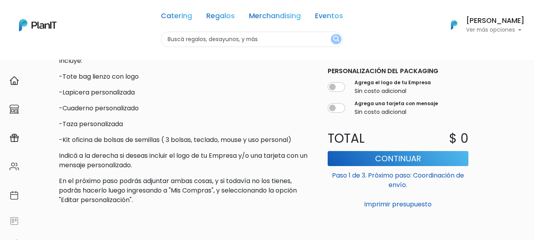
scroll to position [262, 0]
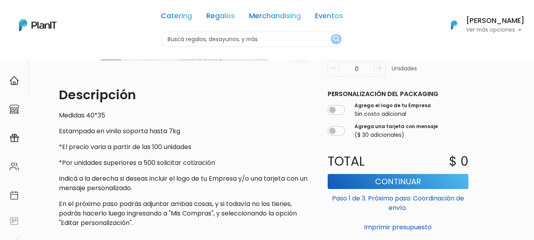
scroll to position [208, 0]
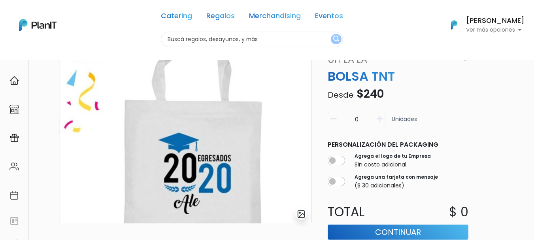
scroll to position [42, 0]
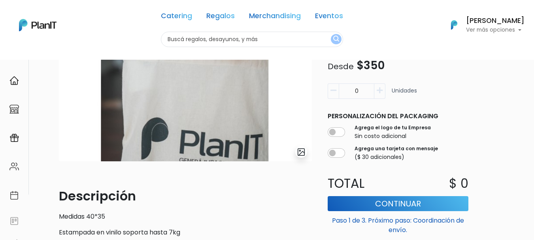
scroll to position [165, 0]
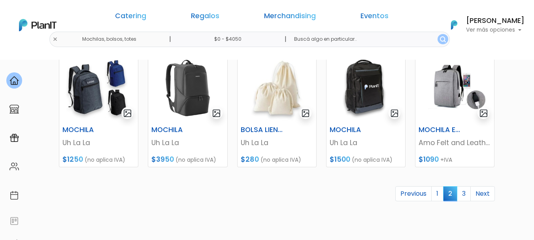
scroll to position [371, 0]
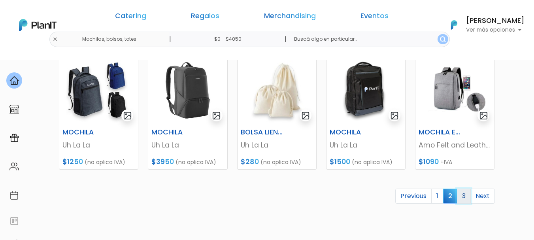
click at [468, 192] on link "3" at bounding box center [464, 196] width 14 height 15
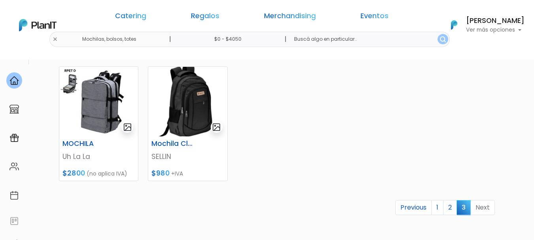
scroll to position [237, 0]
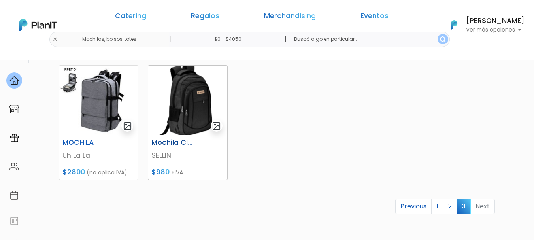
click at [191, 112] on img at bounding box center [187, 101] width 79 height 70
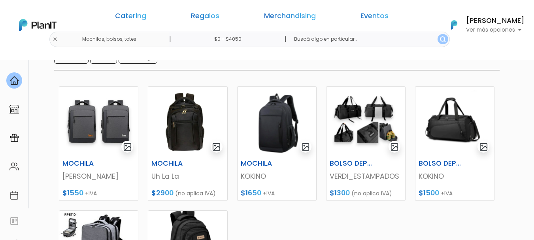
scroll to position [0, 0]
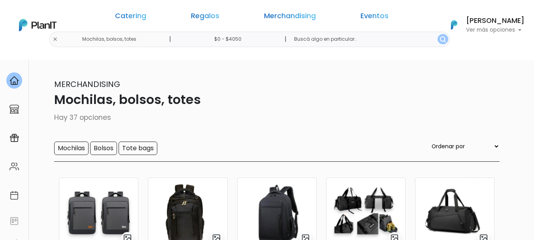
click at [494, 144] on select "Ordenar por Menor Precio Mayor Precio Reviews Últimos ingresos" at bounding box center [465, 146] width 70 height 9
select select "1"
click at [446, 142] on select "Ordenar por Menor Precio Mayor Precio Reviews Últimos ingresos" at bounding box center [465, 146] width 70 height 9
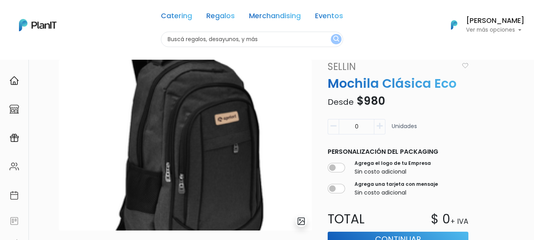
scroll to position [35, 0]
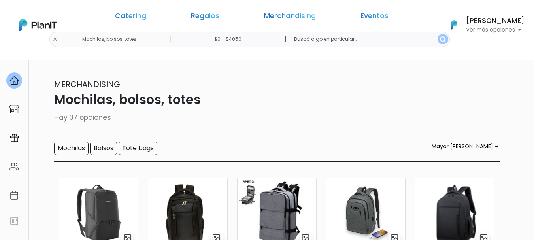
select select "1"
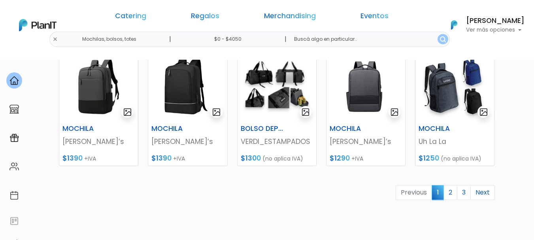
scroll to position [376, 0]
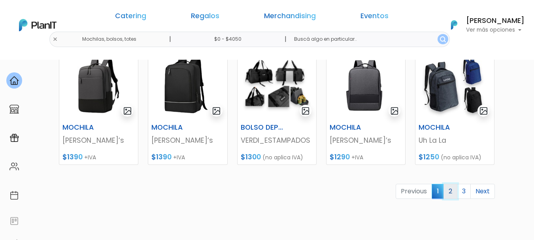
click at [451, 189] on link "2" at bounding box center [451, 191] width 14 height 15
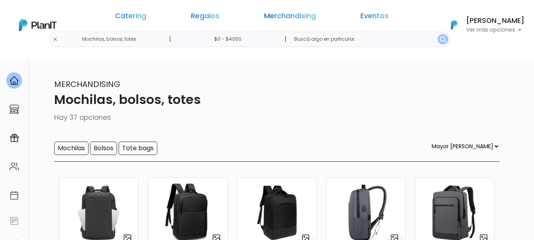
select select "1"
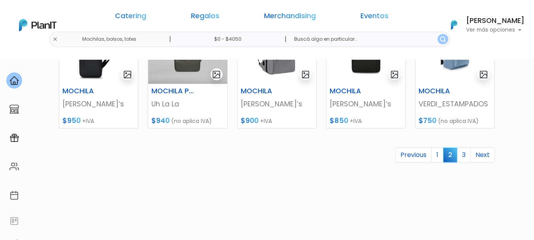
scroll to position [396, 0]
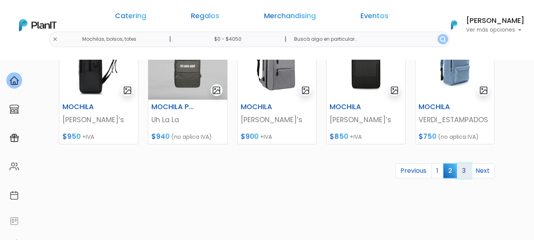
click at [467, 170] on link "3" at bounding box center [464, 170] width 14 height 15
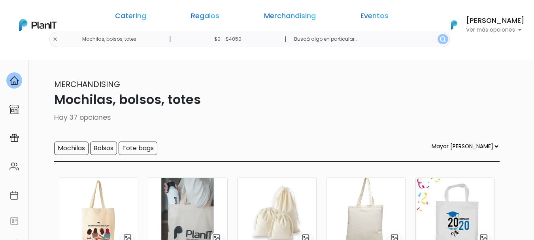
select select "1"
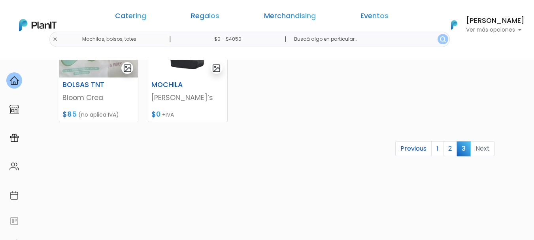
scroll to position [283, 0]
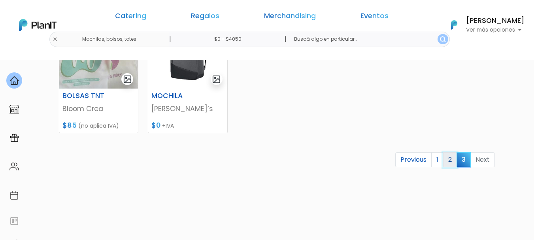
click at [449, 157] on link "2" at bounding box center [450, 159] width 14 height 15
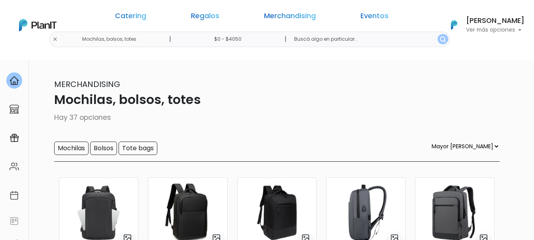
select select "1"
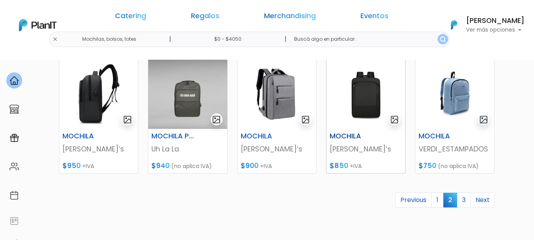
scroll to position [364, 0]
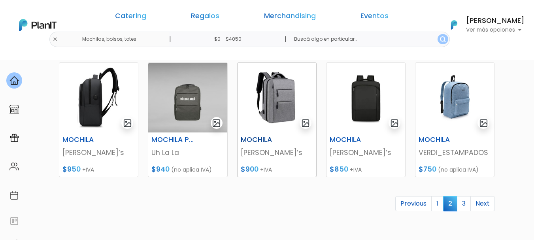
click at [273, 97] on img at bounding box center [277, 98] width 79 height 70
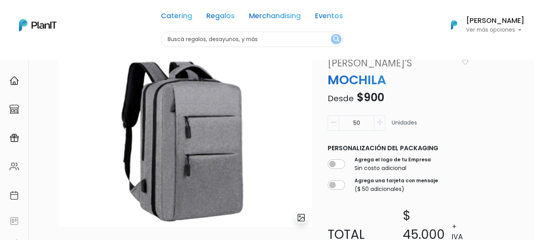
scroll to position [38, 0]
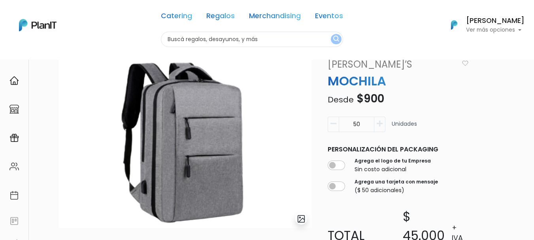
click at [305, 220] on img "submit" at bounding box center [301, 218] width 9 height 9
click at [208, 174] on img at bounding box center [185, 142] width 253 height 171
click at [303, 221] on form at bounding box center [301, 219] width 12 height 12
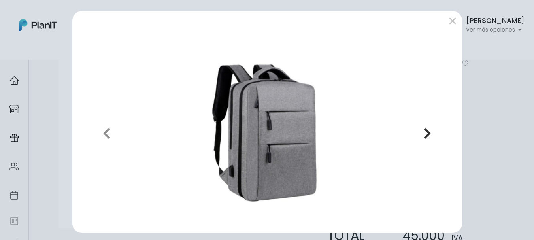
click at [424, 129] on icon "button" at bounding box center [428, 133] width 8 height 13
click at [447, 19] on button "submit" at bounding box center [453, 21] width 13 height 13
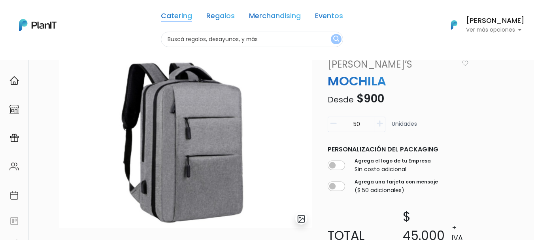
click at [167, 15] on link "Catering" at bounding box center [176, 17] width 31 height 9
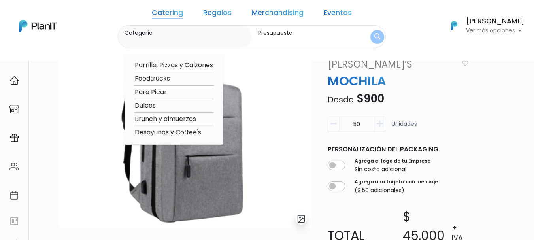
click at [162, 133] on option "Desayunos y Coffee's" at bounding box center [174, 133] width 80 height 10
type input "Desayunos y Coffee's"
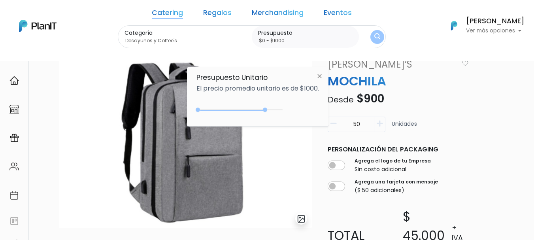
drag, startPoint x: 284, startPoint y: 40, endPoint x: 275, endPoint y: 38, distance: 9.2
click at [275, 38] on input "$0 - $1000" at bounding box center [307, 41] width 98 height 8
type input "$0 - $4450"
click at [371, 30] on button "submit" at bounding box center [378, 37] width 14 height 14
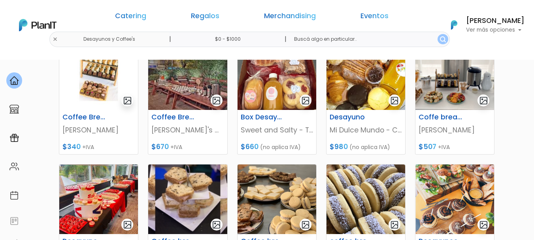
scroll to position [263, 0]
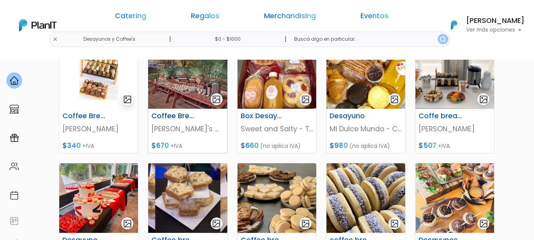
click at [174, 91] on img at bounding box center [187, 74] width 79 height 70
click at [108, 83] on img at bounding box center [98, 74] width 79 height 70
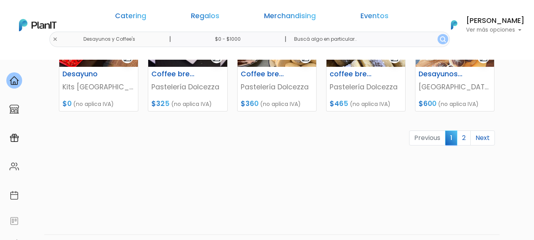
scroll to position [430, 0]
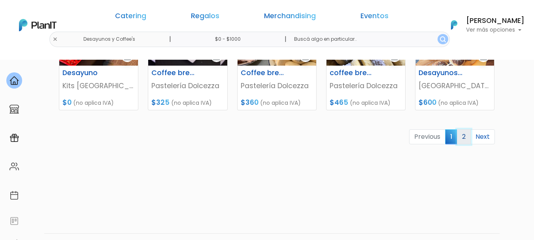
click at [465, 137] on link "2" at bounding box center [464, 136] width 14 height 15
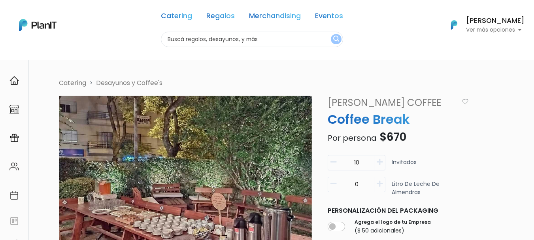
drag, startPoint x: 540, startPoint y: 59, endPoint x: 529, endPoint y: -11, distance: 70.8
click at [529, 0] on html "Catering Regalos Merchandising Eventos Catering Regalos Merchandising Eventos C…" at bounding box center [267, 120] width 534 height 240
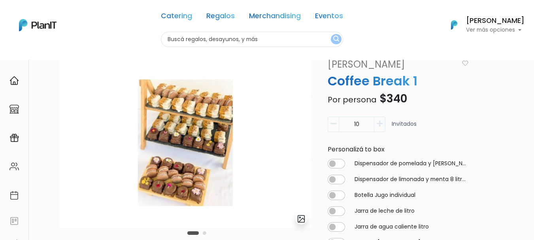
scroll to position [37, 0]
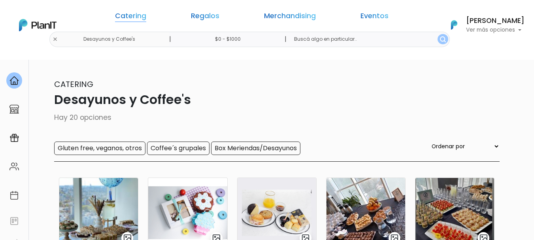
click at [146, 17] on link "Catering" at bounding box center [130, 17] width 31 height 9
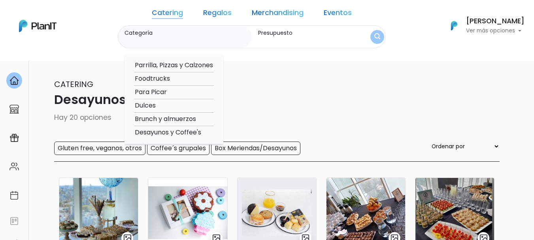
click at [177, 120] on option "Brunch y almuerzos" at bounding box center [174, 119] width 80 height 10
type input "Brunch y almuerzos"
type input "$0 - $1000"
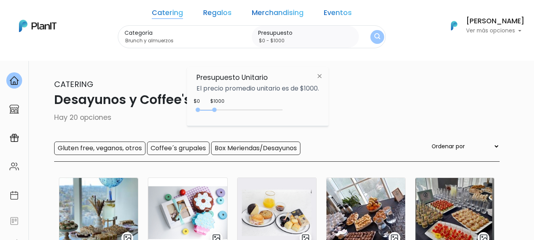
click at [322, 73] on img at bounding box center [319, 76] width 15 height 14
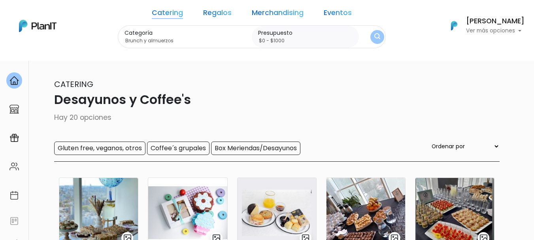
click at [154, 33] on label "Categoría" at bounding box center [187, 33] width 124 height 8
click at [154, 37] on input "Brunch y almuerzos" at bounding box center [187, 41] width 124 height 8
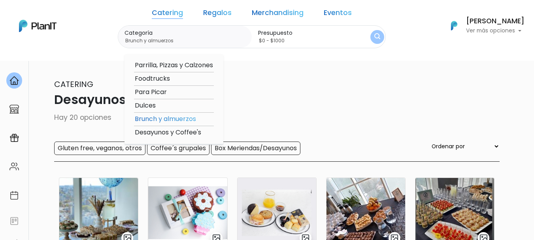
click at [167, 78] on option "Foodtrucks" at bounding box center [174, 79] width 80 height 10
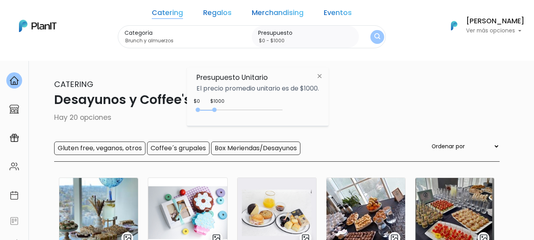
type input "Foodtrucks"
drag, startPoint x: 226, startPoint y: 99, endPoint x: 214, endPoint y: 98, distance: 11.9
click at [214, 98] on div "Presupuesto Unitario El precio promedio unitario es de $1000. $1000 $0 0 : 1000…" at bounding box center [258, 96] width 142 height 59
drag, startPoint x: 285, startPoint y: 45, endPoint x: 282, endPoint y: 42, distance: 4.2
click at [284, 44] on div "Presupuesto $0 - $1000" at bounding box center [305, 37] width 107 height 23
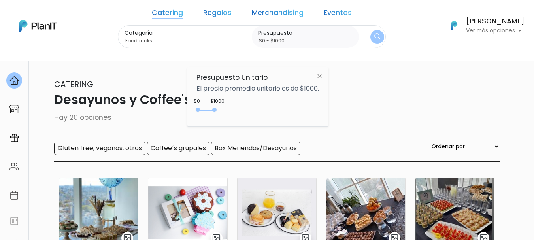
click at [275, 40] on input "$0 - $1000" at bounding box center [307, 41] width 98 height 8
drag, startPoint x: 275, startPoint y: 40, endPoint x: 292, endPoint y: 40, distance: 17.8
click at [292, 40] on input "$0 - $1000" at bounding box center [307, 41] width 98 height 8
type input "$0 - $10000"
click at [371, 30] on button "submit" at bounding box center [378, 37] width 14 height 14
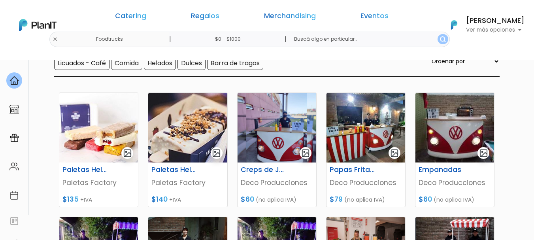
scroll to position [113, 0]
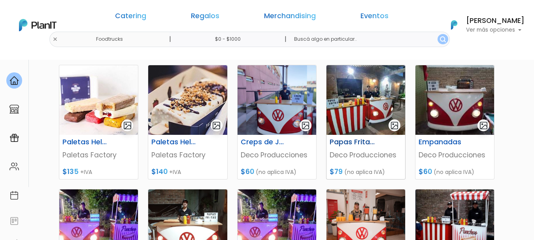
click at [365, 106] on img at bounding box center [366, 100] width 79 height 70
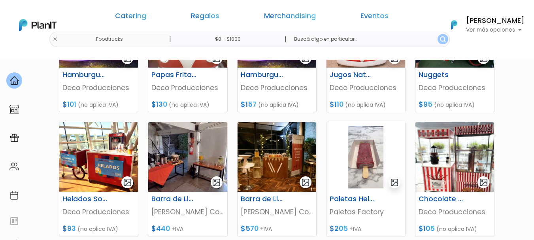
scroll to position [305, 0]
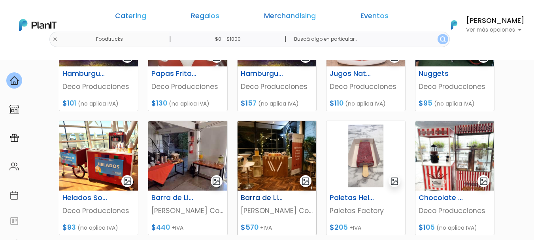
click at [276, 161] on img at bounding box center [277, 156] width 79 height 70
click at [117, 163] on img at bounding box center [98, 156] width 79 height 70
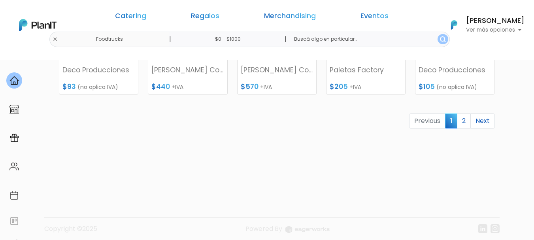
scroll to position [452, 0]
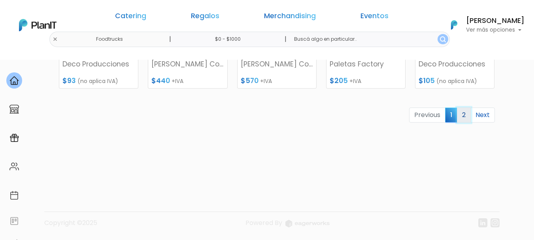
click at [467, 114] on link "2" at bounding box center [464, 115] width 14 height 15
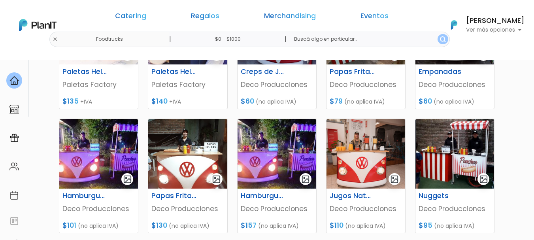
scroll to position [182, 0]
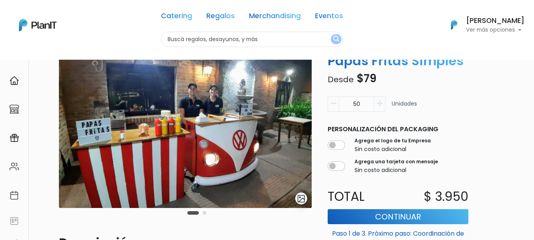
scroll to position [59, 0]
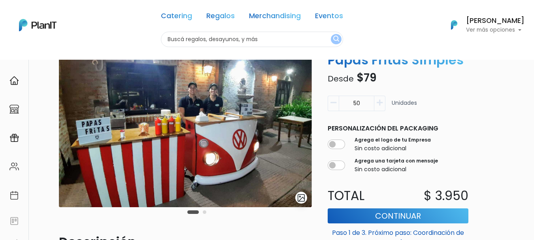
click at [204, 212] on button "Carousel Page 2" at bounding box center [205, 212] width 4 height 4
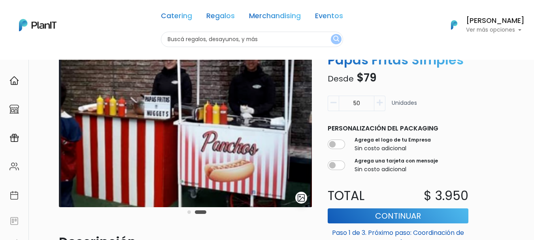
click at [188, 213] on button "Carousel Page 1" at bounding box center [189, 212] width 4 height 4
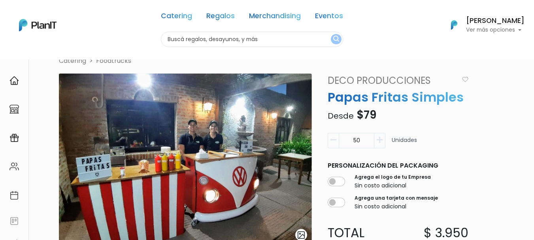
scroll to position [21, 0]
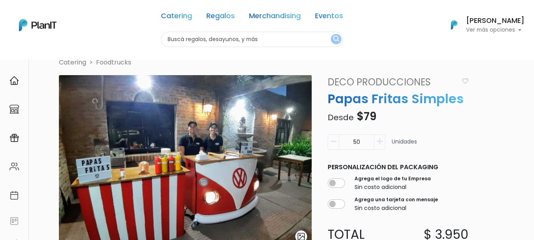
click at [377, 141] on icon "button" at bounding box center [380, 141] width 6 height 7
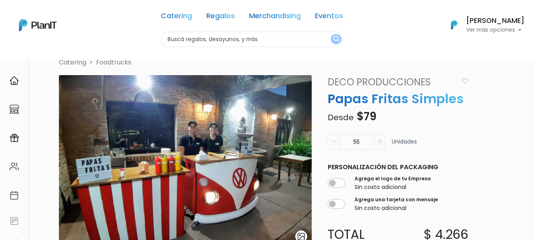
click at [377, 141] on icon "button" at bounding box center [380, 141] width 6 height 7
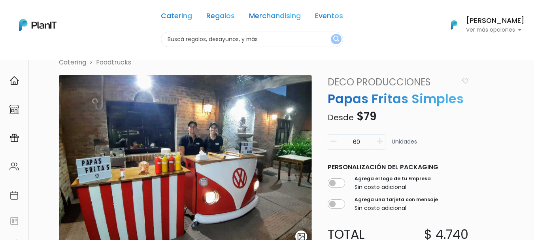
click at [377, 141] on icon "button" at bounding box center [380, 141] width 6 height 7
click at [332, 141] on icon "button" at bounding box center [334, 141] width 6 height 7
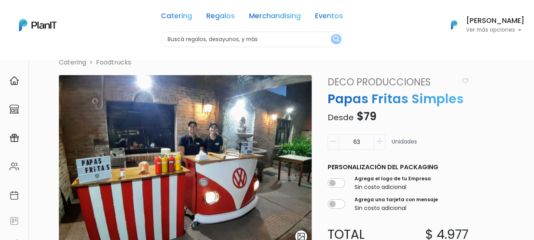
click at [332, 141] on icon "button" at bounding box center [334, 141] width 6 height 7
type input "60"
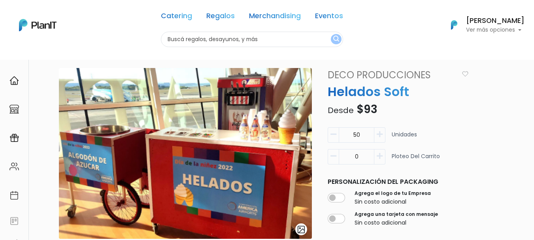
scroll to position [40, 0]
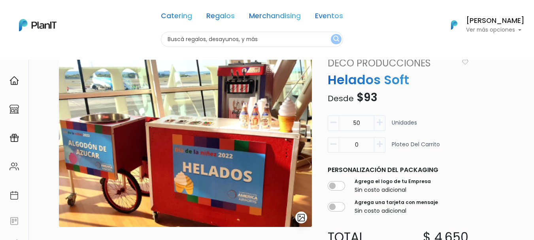
click at [534, 103] on html "Catering Regalos Merchandising Eventos Catering Regalos Merchandising Eventos C…" at bounding box center [267, 80] width 534 height 240
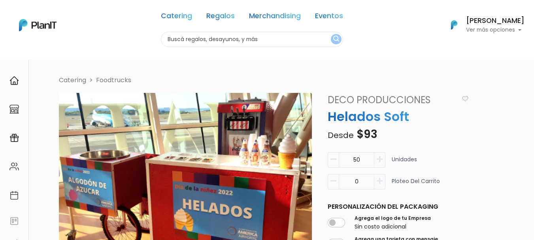
scroll to position [0, 0]
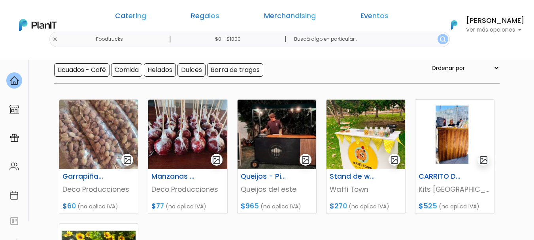
scroll to position [85, 0]
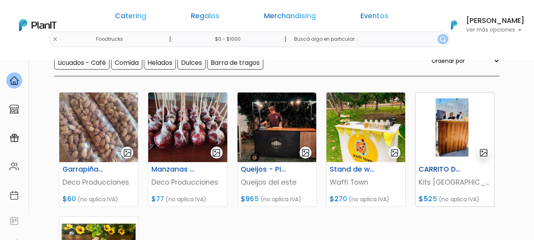
click at [458, 138] on img at bounding box center [455, 128] width 79 height 70
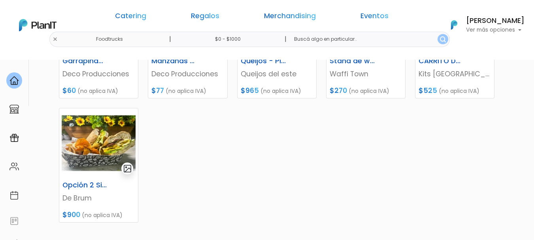
scroll to position [200, 0]
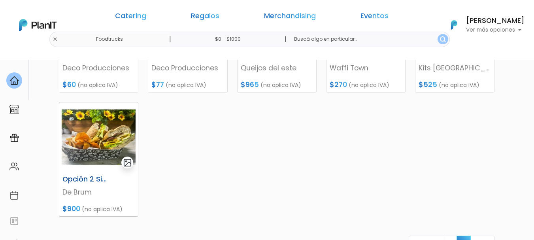
click at [105, 141] on img at bounding box center [98, 137] width 79 height 70
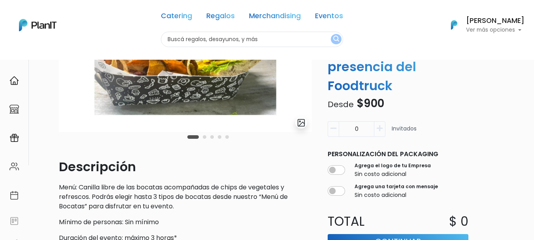
scroll to position [135, 0]
